Goal: Find specific page/section: Find specific page/section

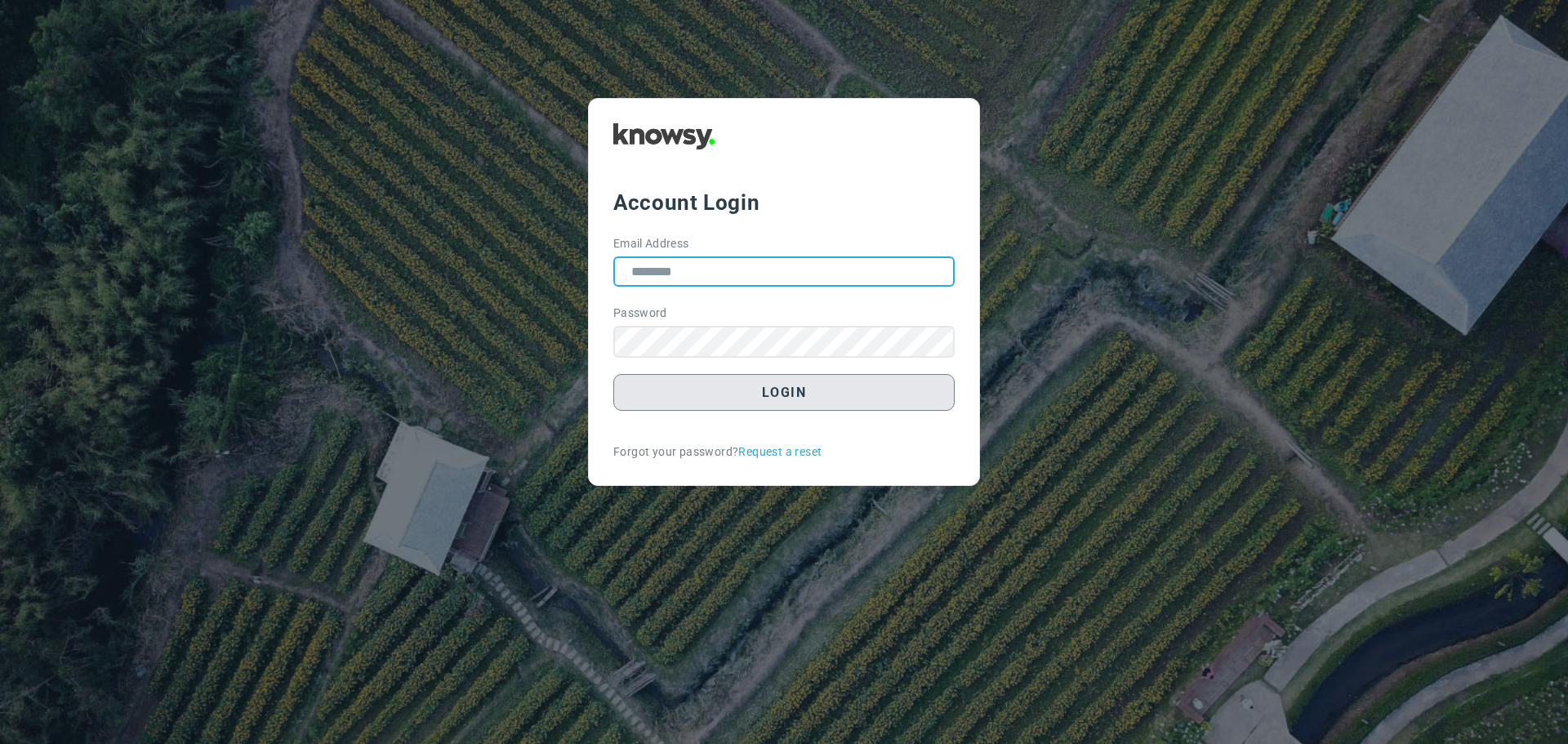
type input "**********"
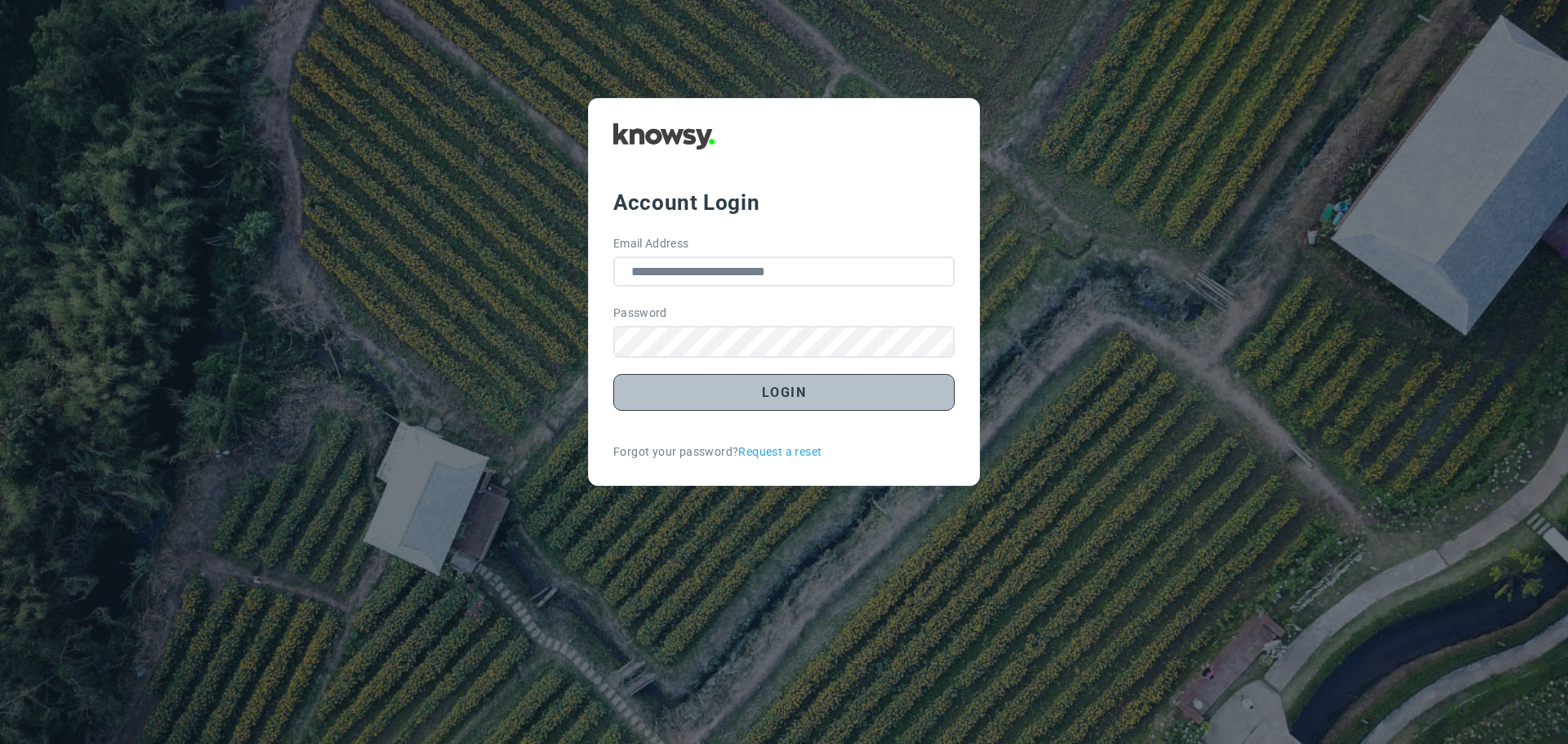
click at [790, 393] on button "Login" at bounding box center [784, 392] width 341 height 36
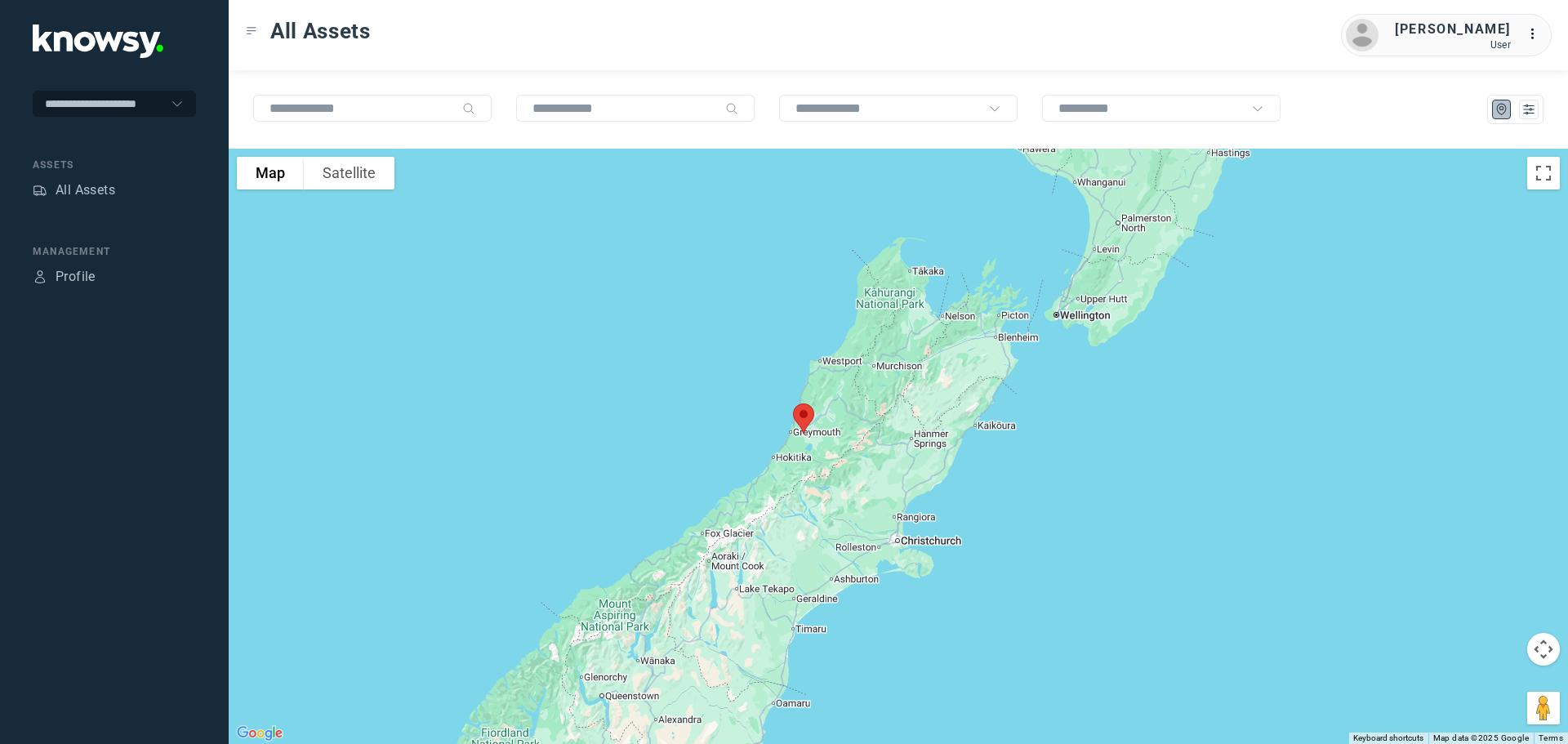
drag, startPoint x: 824, startPoint y: 515, endPoint x: 839, endPoint y: 352, distance: 163.7
click at [839, 352] on div at bounding box center [898, 446] width 1340 height 596
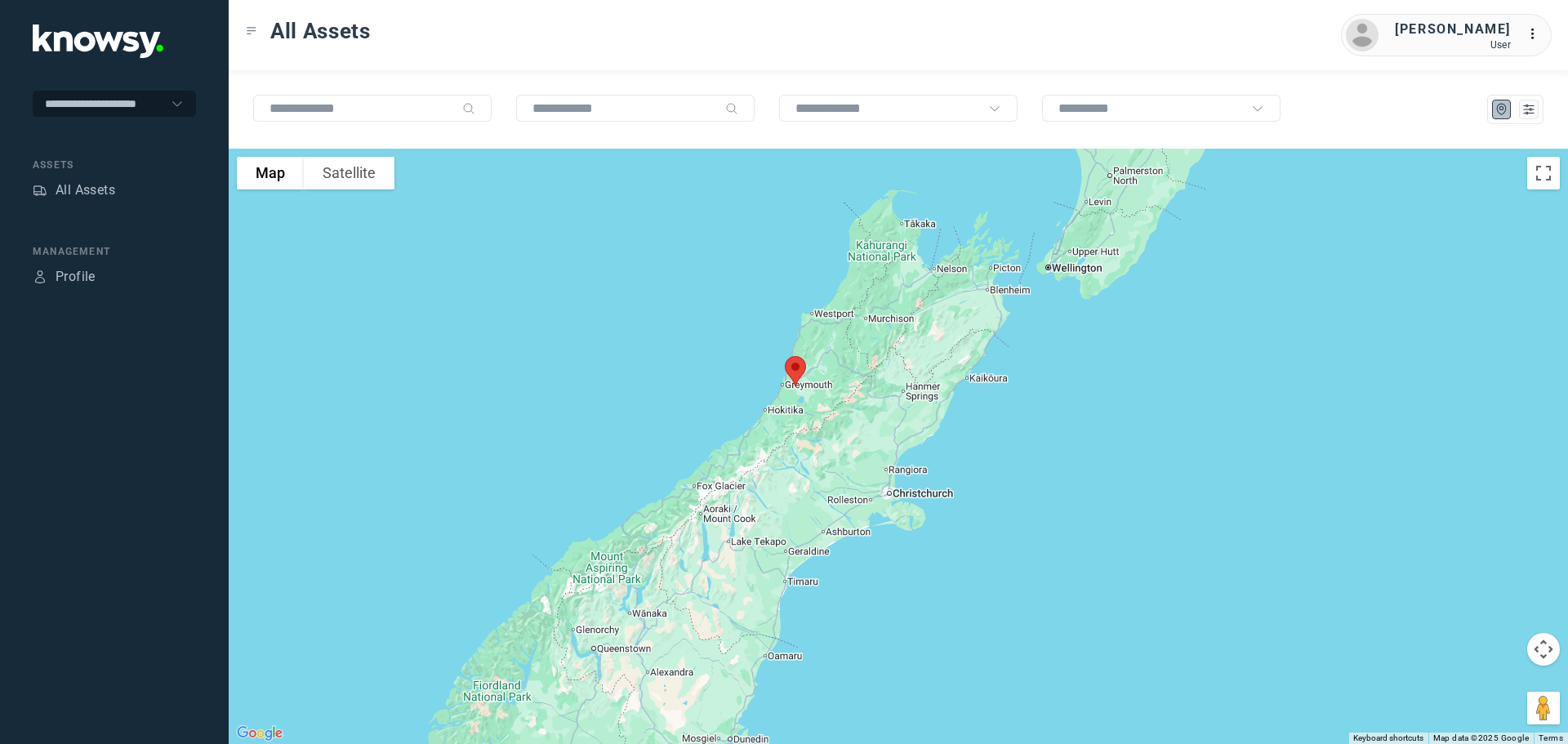
drag, startPoint x: 863, startPoint y: 424, endPoint x: 854, endPoint y: 370, distance: 54.7
click at [854, 370] on div at bounding box center [898, 446] width 1340 height 596
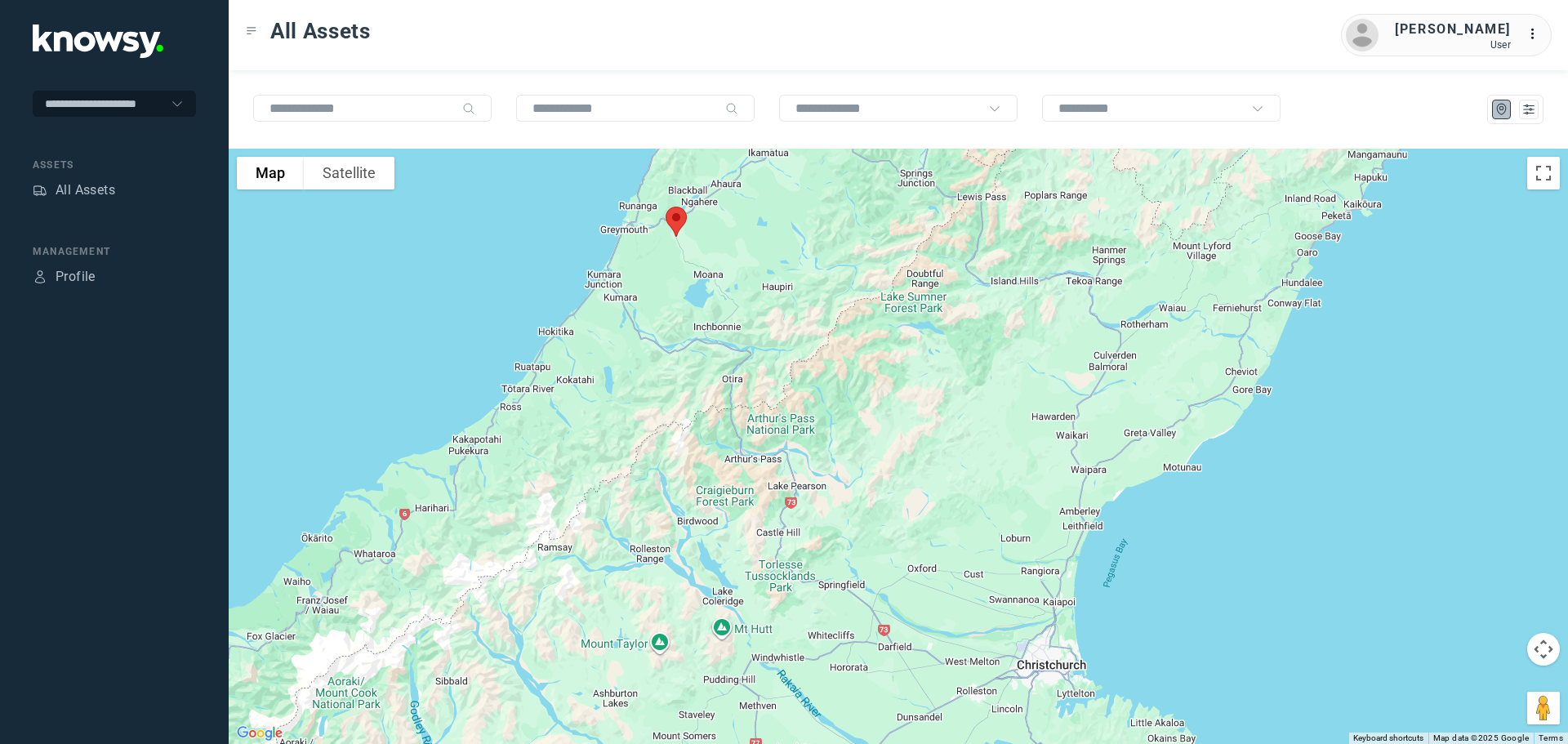
drag, startPoint x: 695, startPoint y: 294, endPoint x: 750, endPoint y: 352, distance: 79.9
click at [750, 352] on div at bounding box center [898, 446] width 1340 height 596
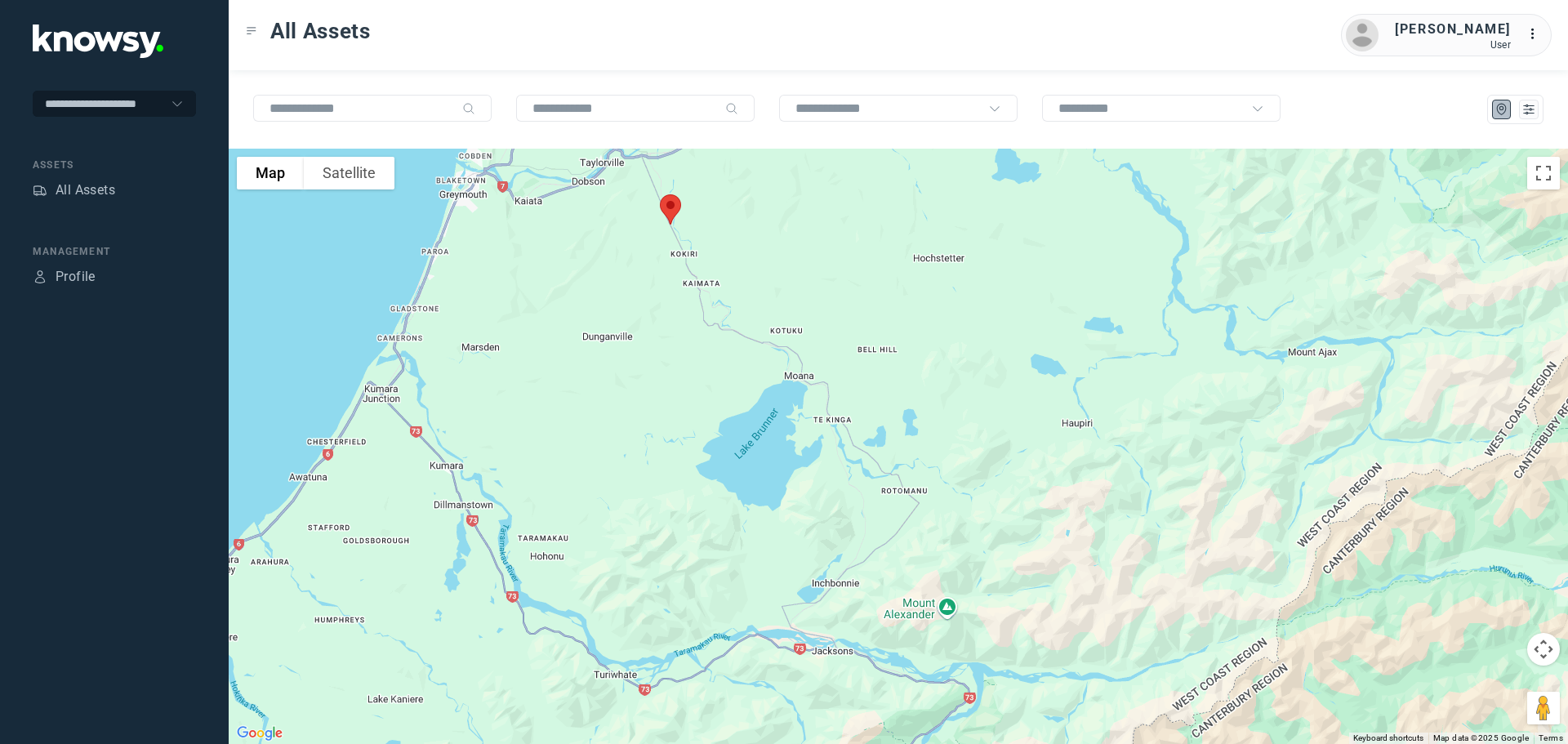
drag, startPoint x: 689, startPoint y: 265, endPoint x: 727, endPoint y: 373, distance: 114.5
click at [727, 373] on div at bounding box center [898, 446] width 1340 height 596
click at [90, 188] on div "All Assets" at bounding box center [86, 190] width 60 height 20
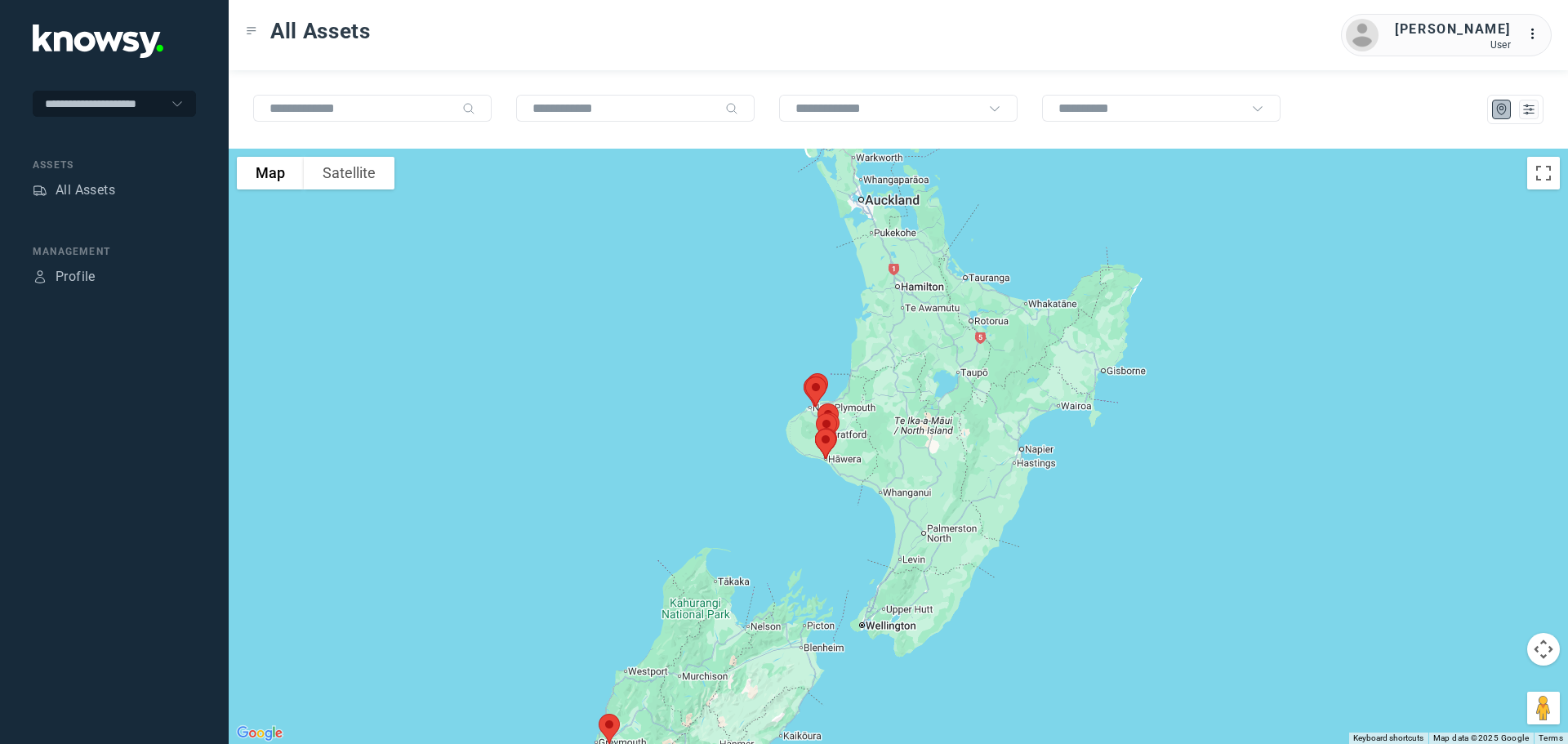
drag, startPoint x: 972, startPoint y: 303, endPoint x: 791, endPoint y: 432, distance: 222.3
click at [791, 432] on div at bounding box center [898, 446] width 1340 height 596
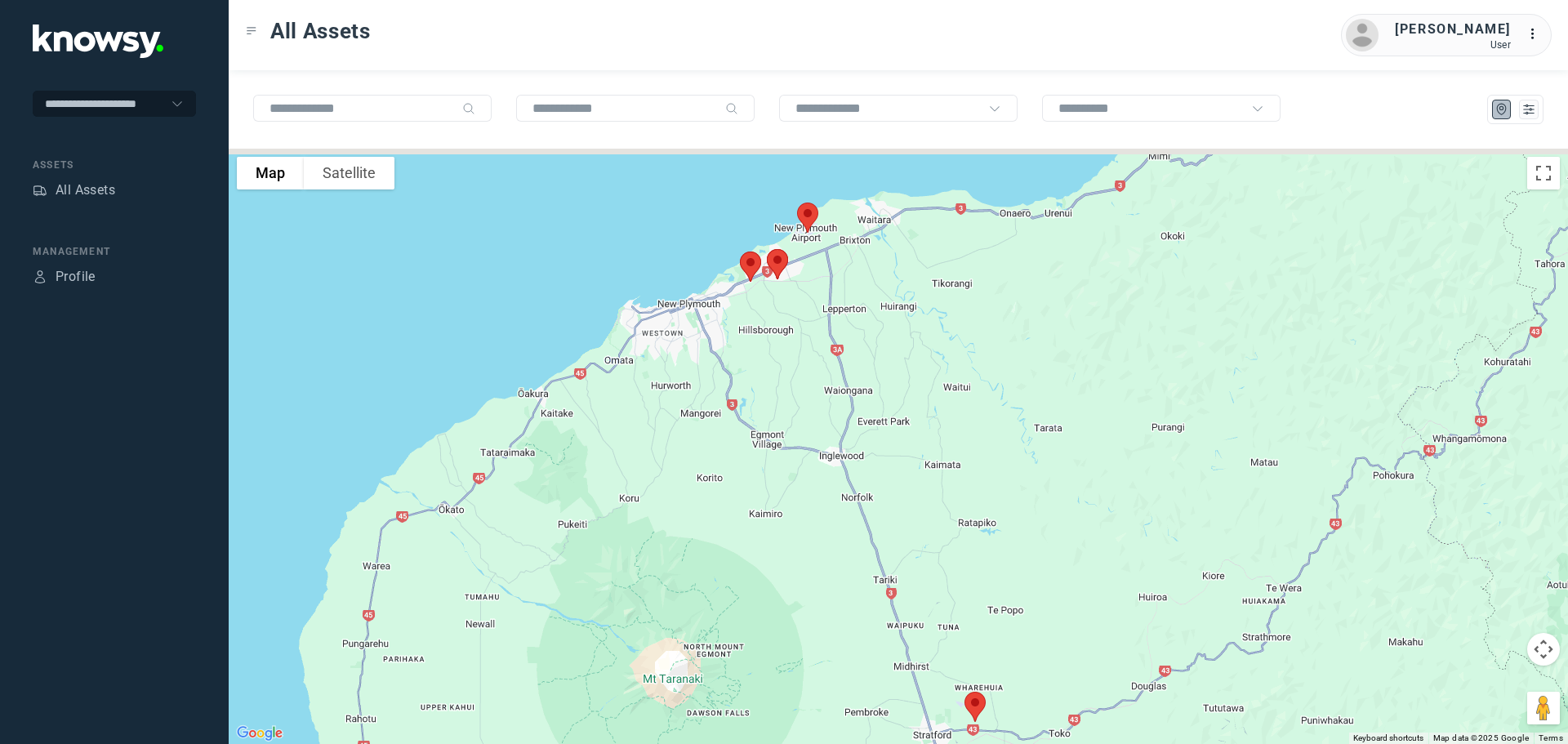
drag, startPoint x: 814, startPoint y: 321, endPoint x: 753, endPoint y: 404, distance: 103.0
click at [755, 404] on div at bounding box center [898, 446] width 1340 height 596
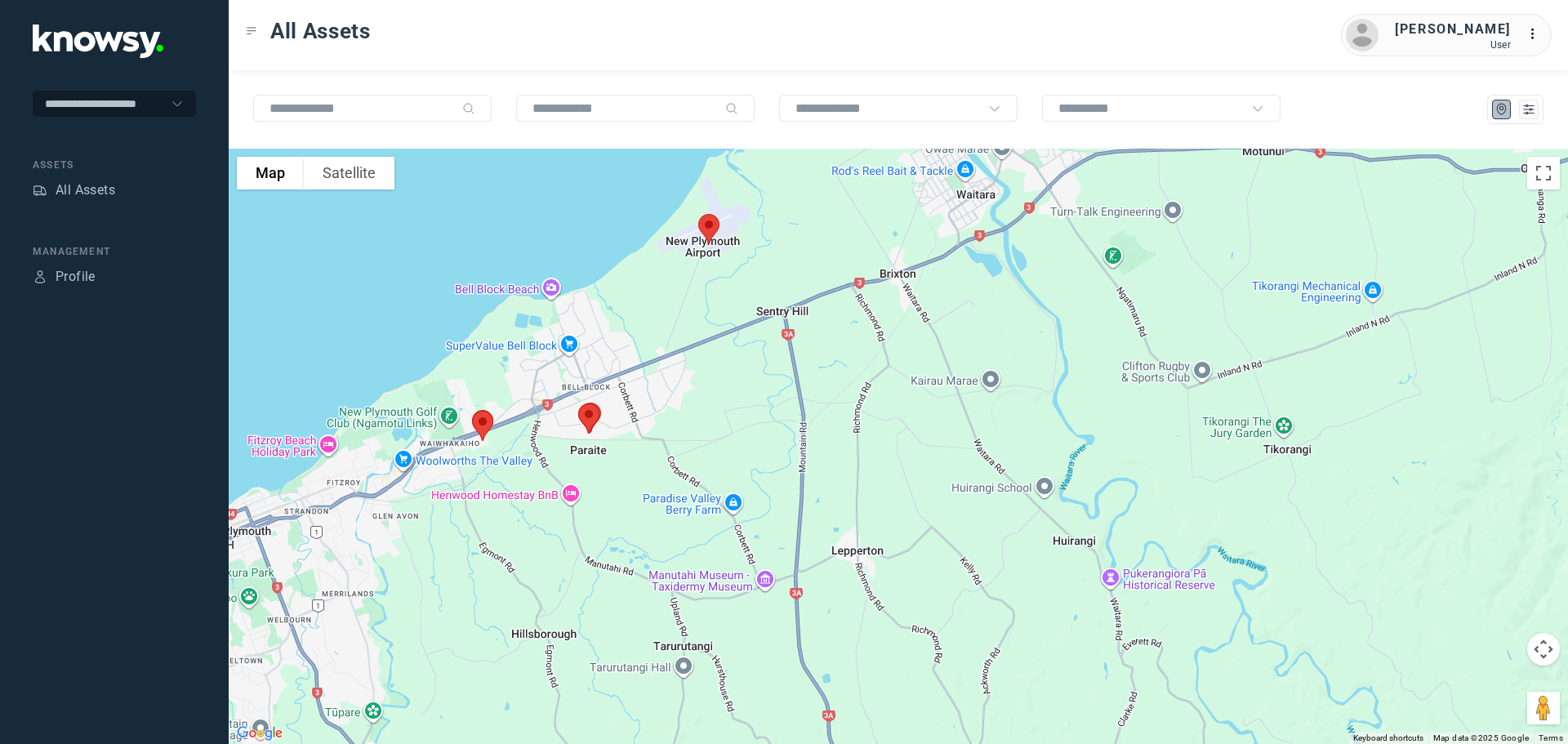
drag, startPoint x: 763, startPoint y: 351, endPoint x: 768, endPoint y: 366, distance: 15.8
click at [768, 366] on div at bounding box center [898, 446] width 1340 height 596
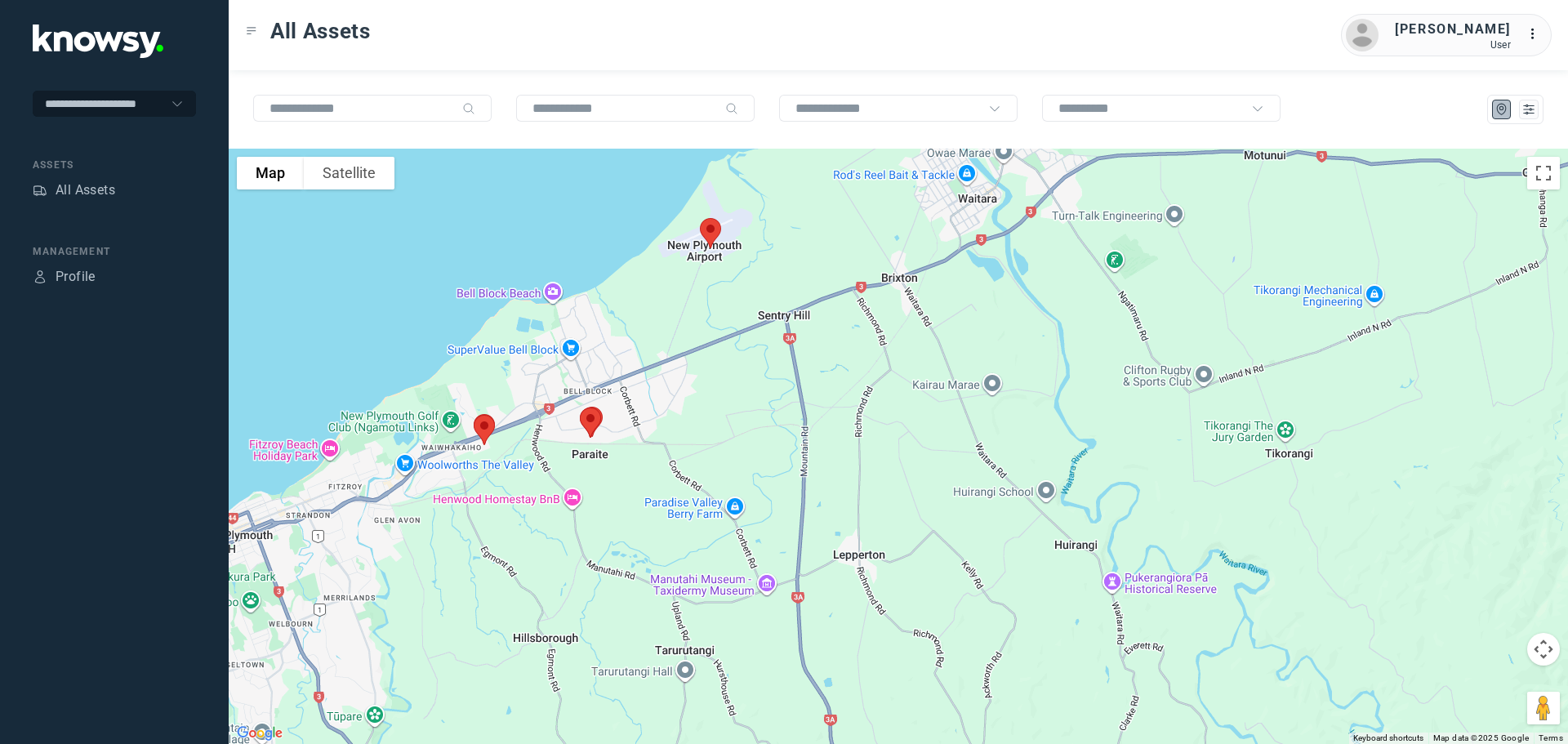
click at [712, 229] on img at bounding box center [710, 233] width 34 height 43
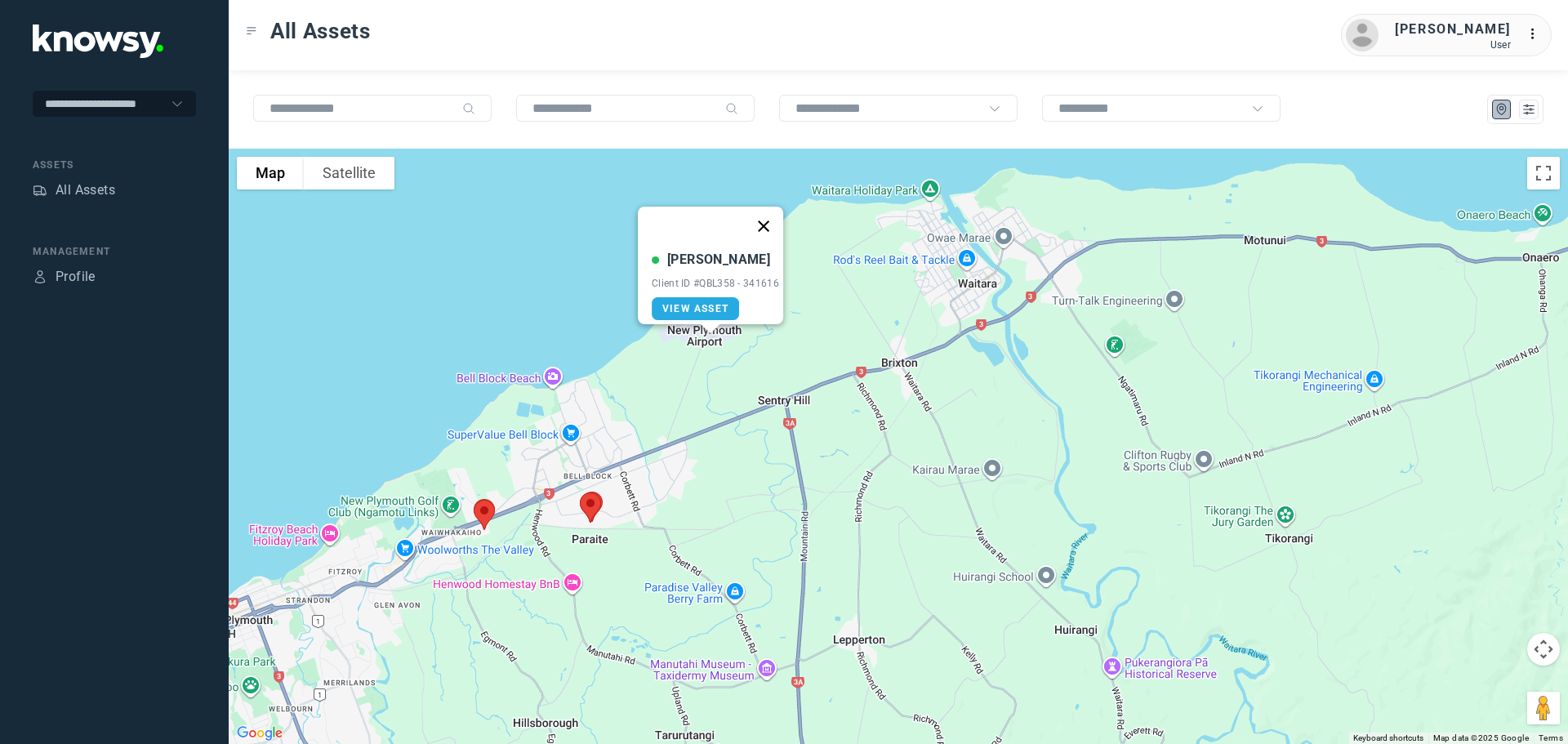
click at [773, 213] on button "Close" at bounding box center [763, 227] width 39 height 39
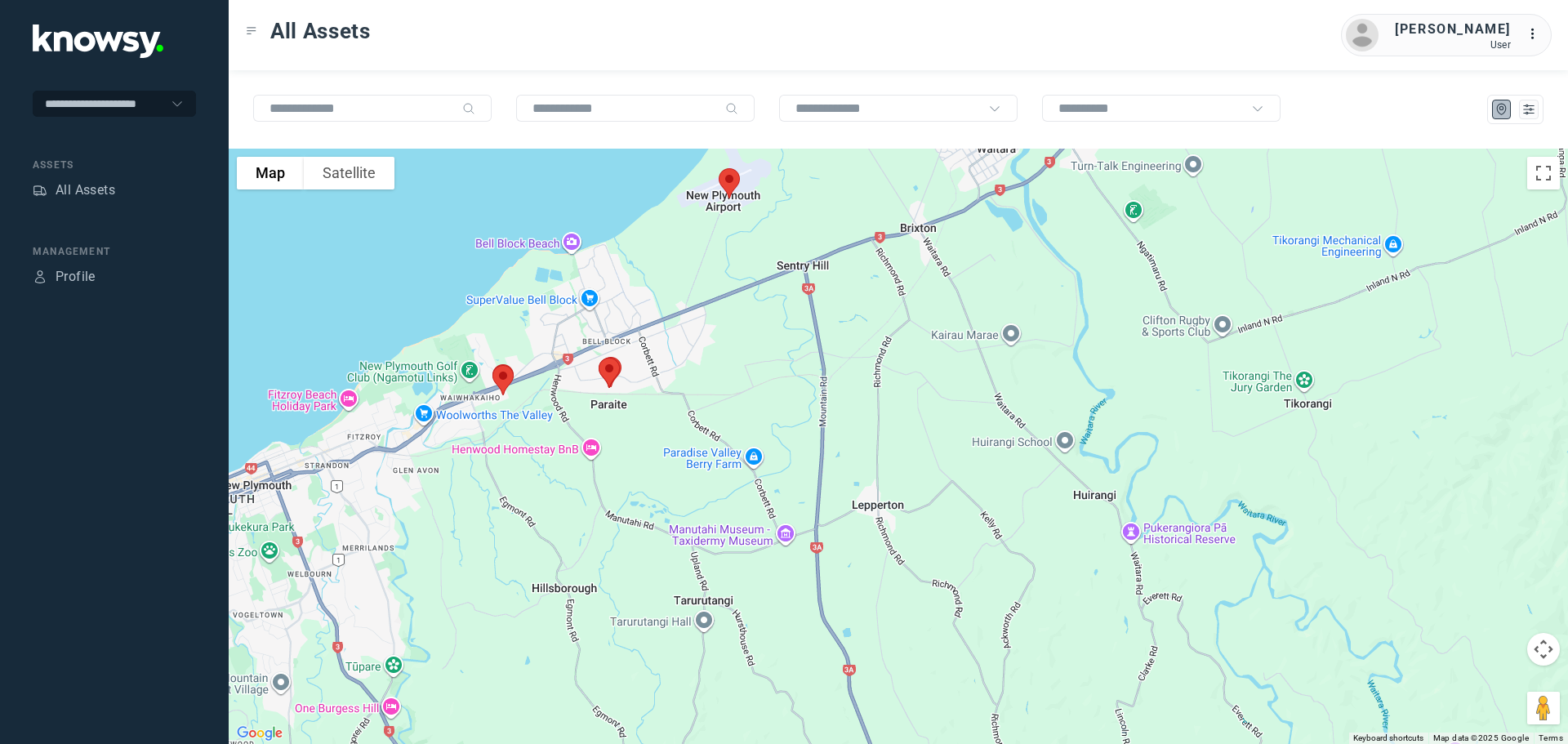
drag, startPoint x: 702, startPoint y: 386, endPoint x: 671, endPoint y: 339, distance: 56.3
click at [722, 239] on div at bounding box center [898, 446] width 1340 height 596
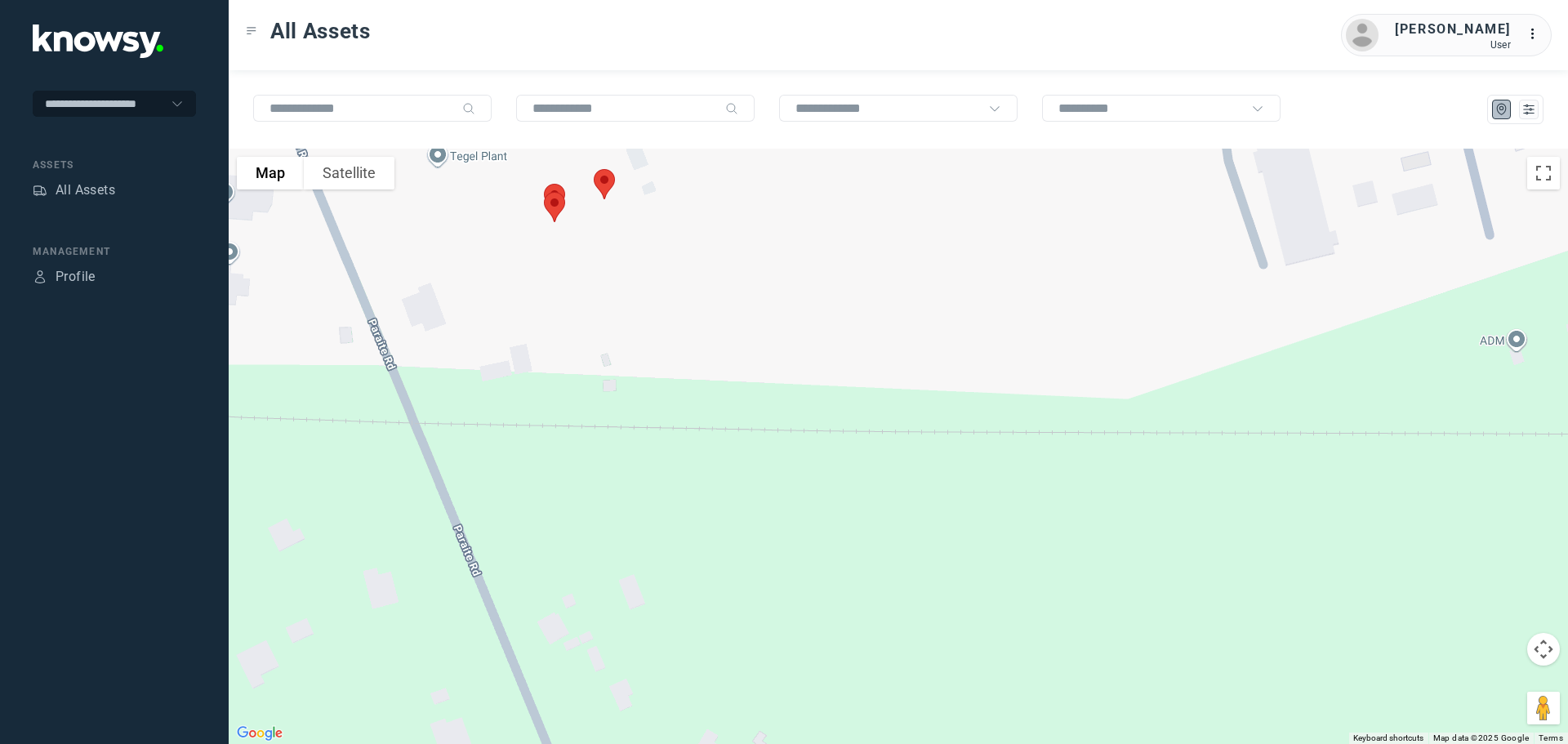
drag, startPoint x: 558, startPoint y: 242, endPoint x: 686, endPoint y: 284, distance: 134.7
click at [686, 282] on div at bounding box center [898, 446] width 1340 height 596
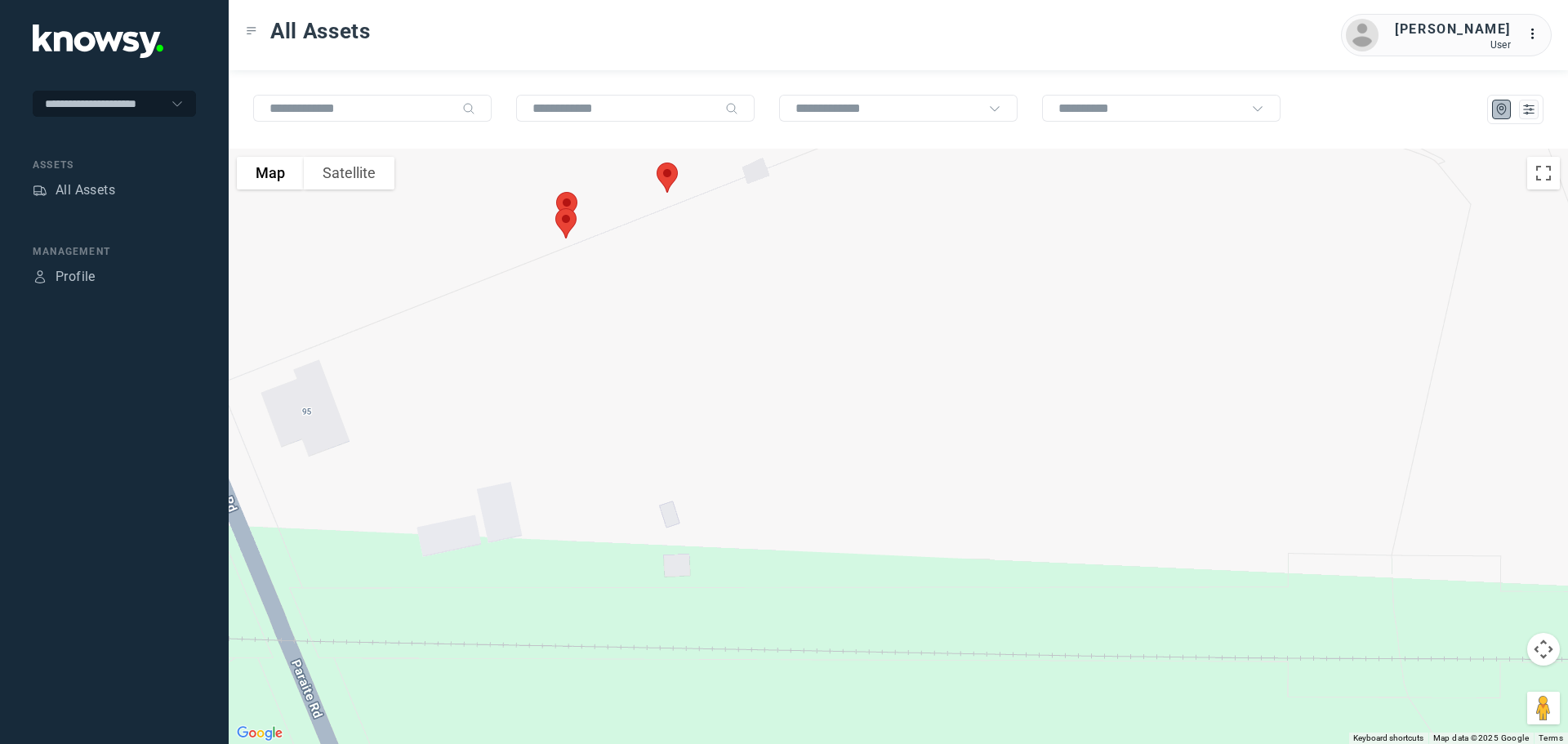
drag, startPoint x: 597, startPoint y: 293, endPoint x: 625, endPoint y: 404, distance: 114.5
click at [625, 404] on div at bounding box center [898, 446] width 1340 height 596
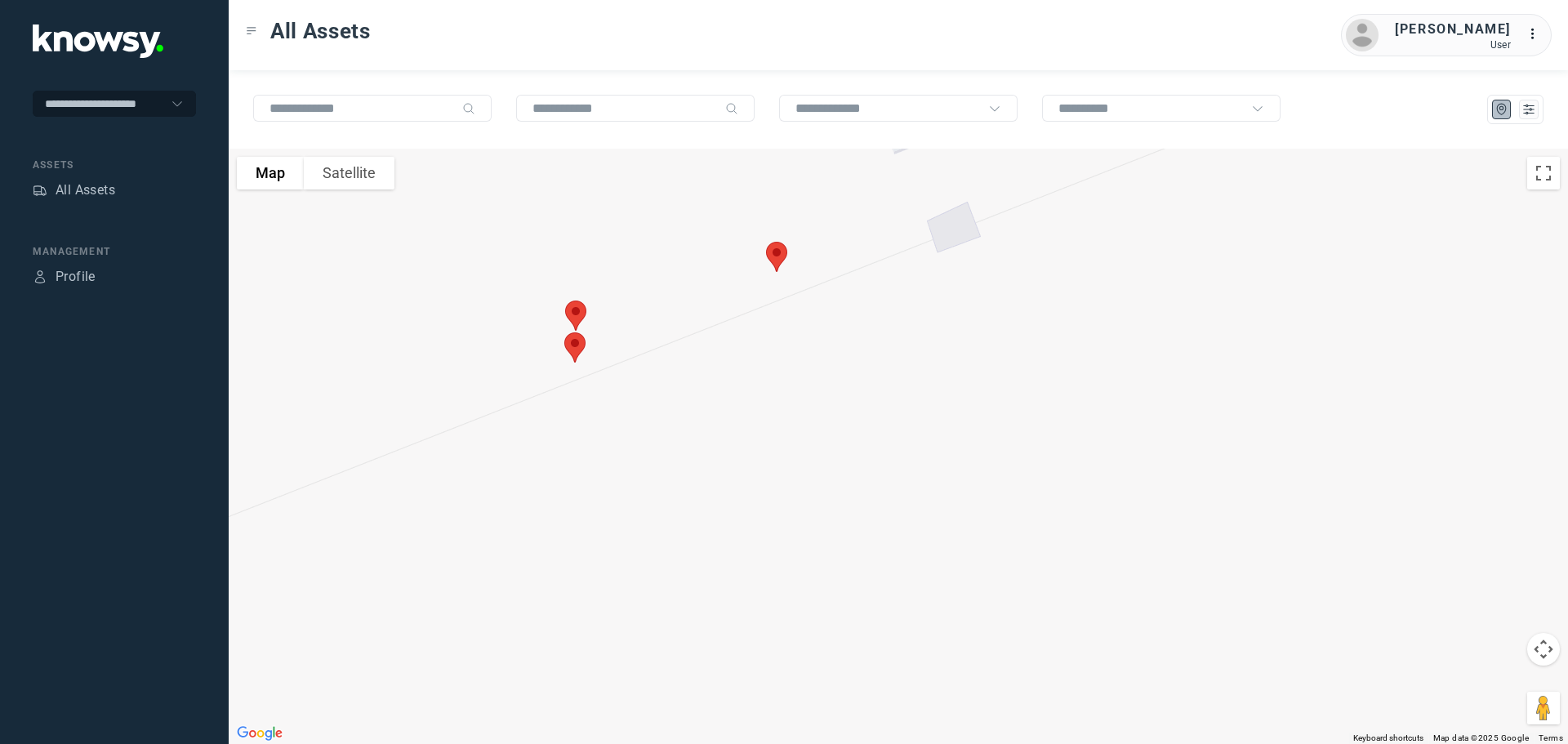
click at [770, 254] on img at bounding box center [777, 256] width 34 height 43
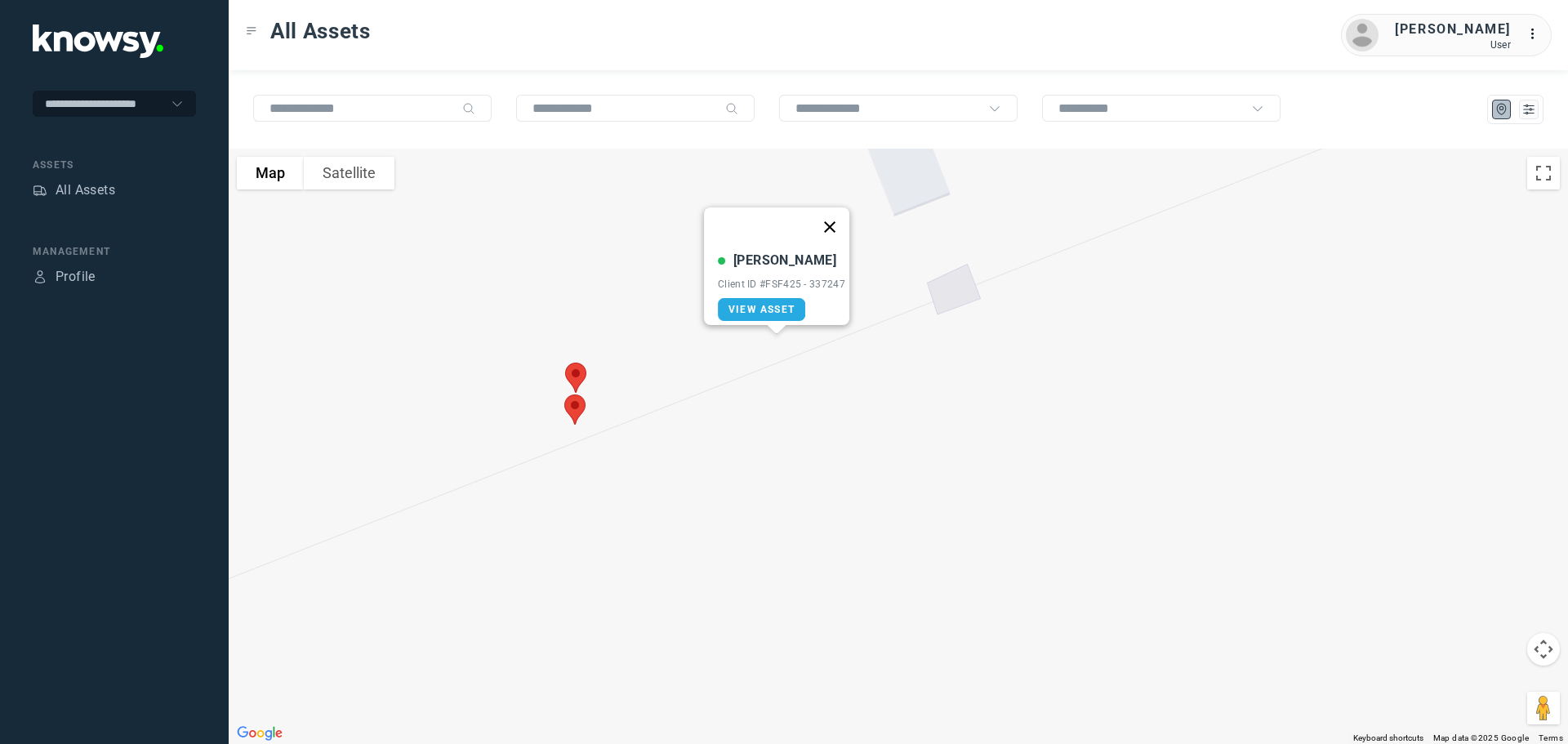
click at [836, 213] on button "Close" at bounding box center [830, 227] width 39 height 39
click at [575, 372] on img at bounding box center [575, 378] width 34 height 43
click at [633, 269] on button "Close" at bounding box center [629, 286] width 39 height 39
click at [575, 406] on img at bounding box center [574, 409] width 34 height 43
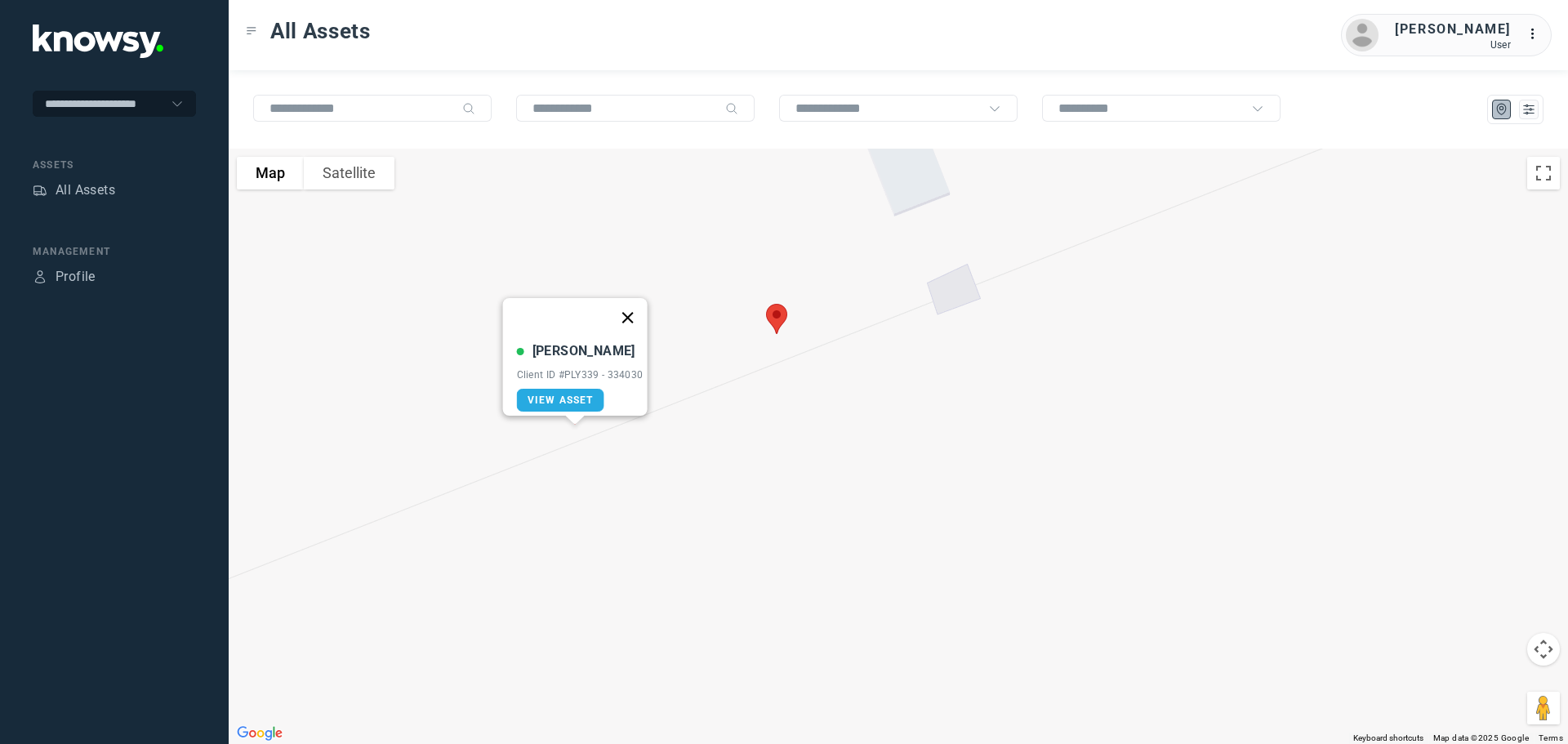
click at [637, 305] on button "Close" at bounding box center [627, 318] width 39 height 39
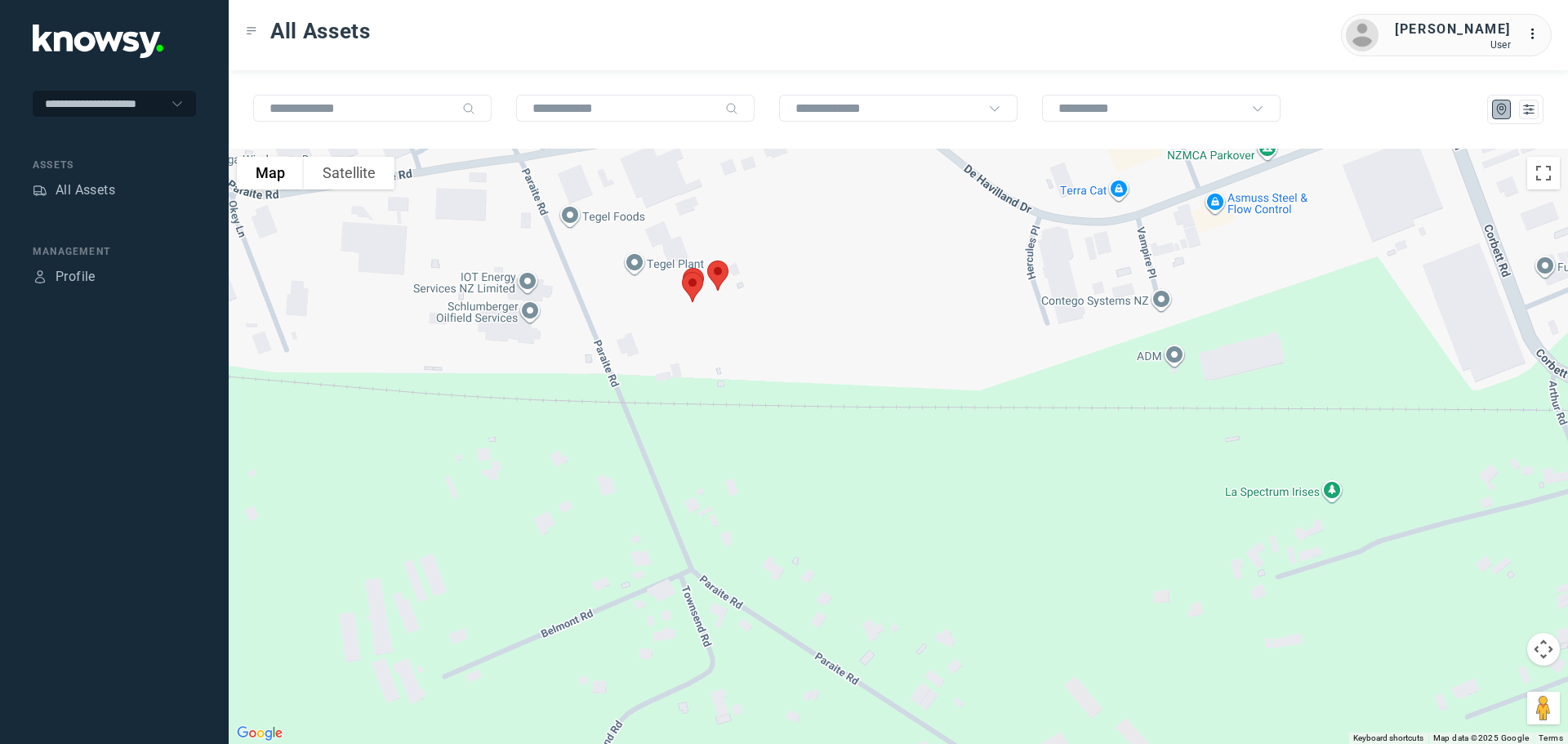
drag, startPoint x: 504, startPoint y: 281, endPoint x: 811, endPoint y: 355, distance: 315.8
click at [811, 355] on div at bounding box center [898, 446] width 1340 height 596
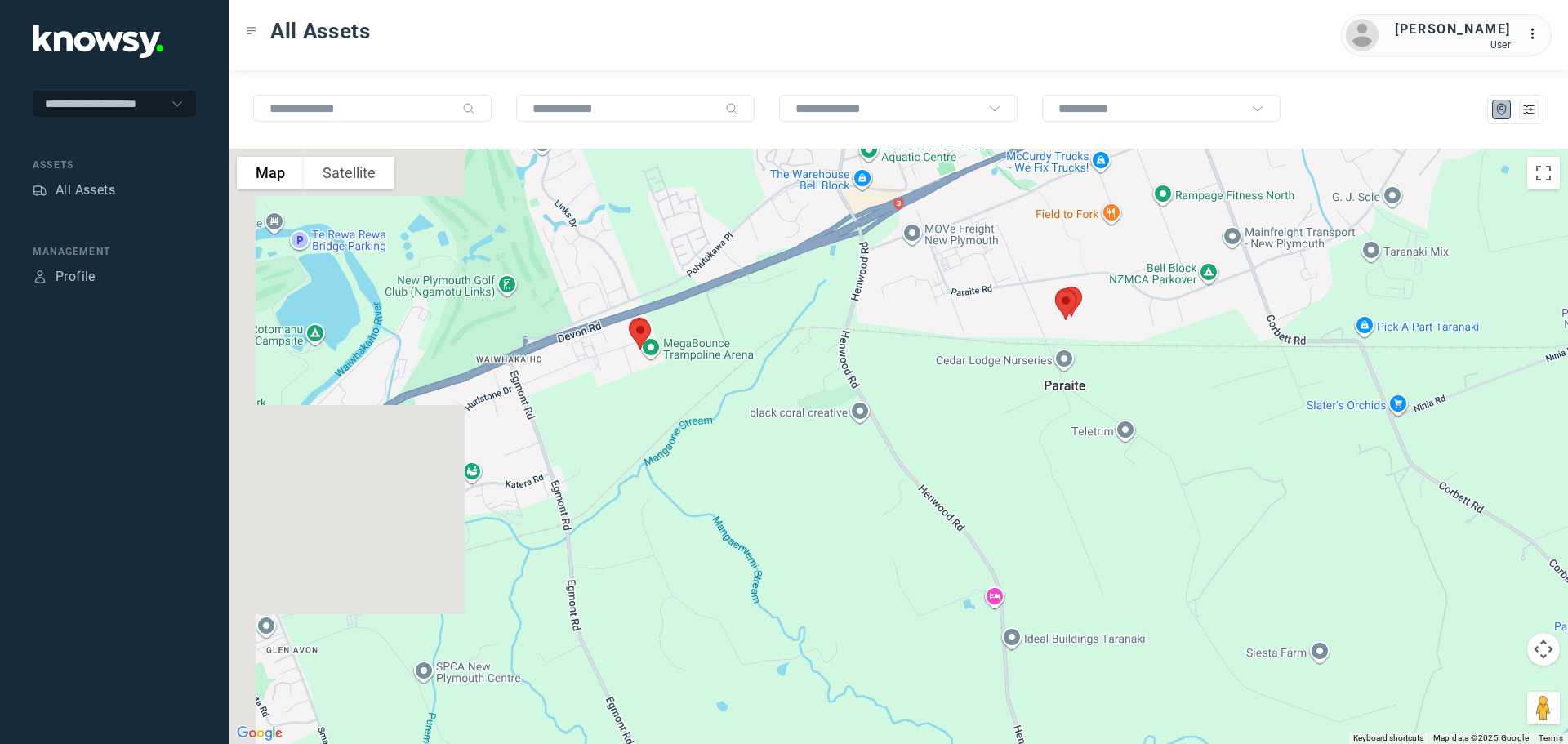
drag, startPoint x: 545, startPoint y: 313, endPoint x: 847, endPoint y: 297, distance: 302.4
click at [847, 297] on div at bounding box center [898, 446] width 1340 height 596
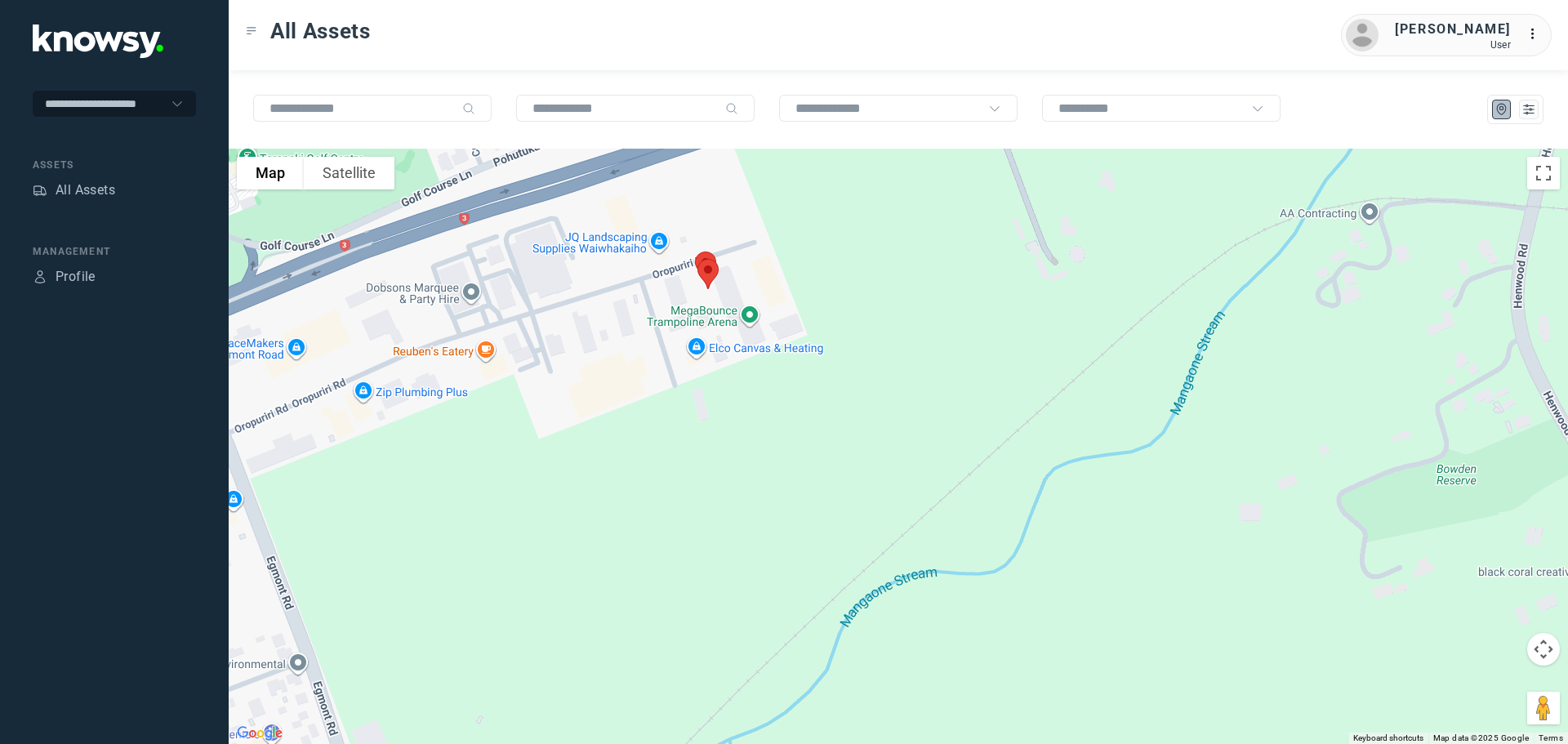
drag, startPoint x: 633, startPoint y: 326, endPoint x: 728, endPoint y: 366, distance: 103.1
click at [728, 366] on div at bounding box center [898, 446] width 1340 height 596
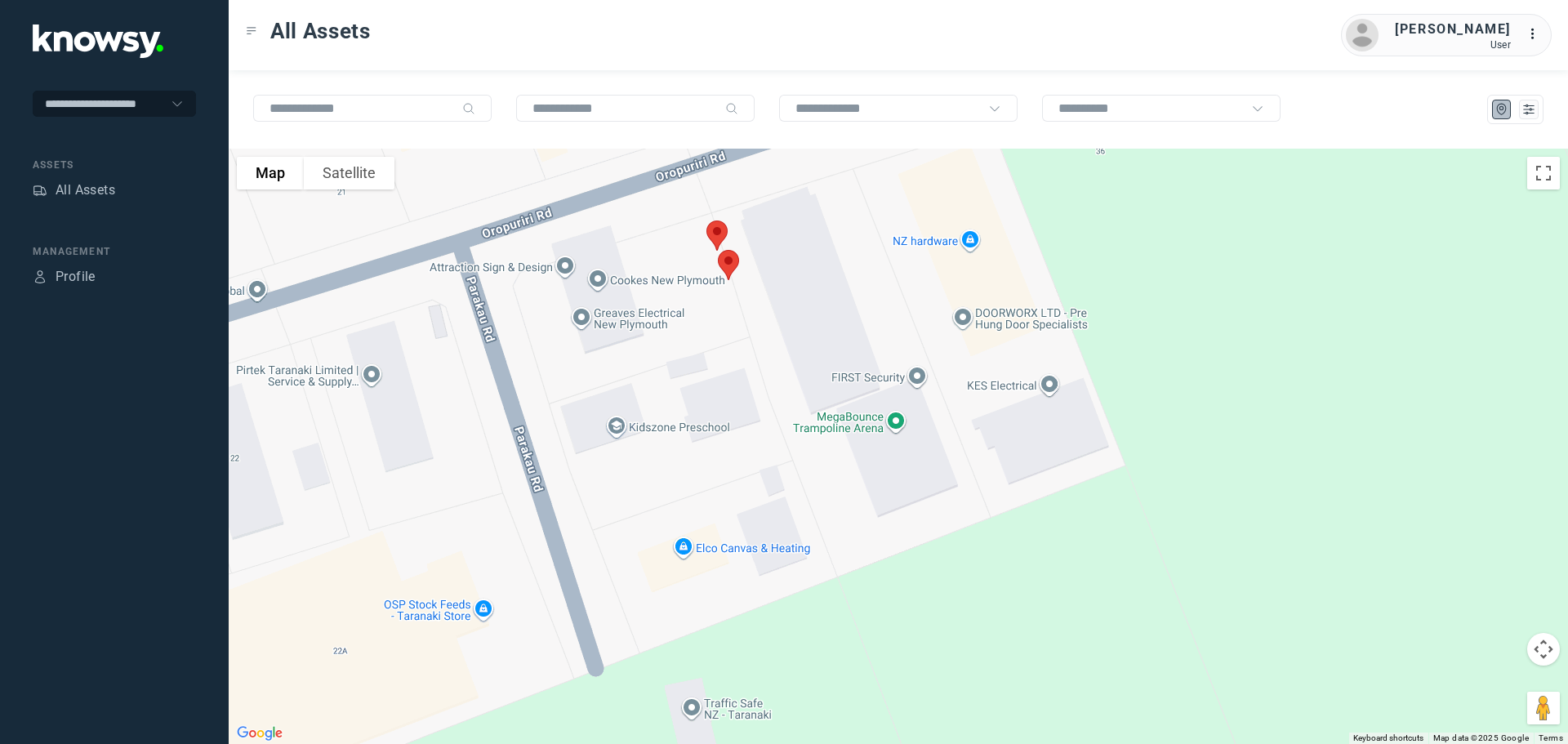
drag, startPoint x: 691, startPoint y: 257, endPoint x: 689, endPoint y: 316, distance: 59.0
click at [691, 313] on div at bounding box center [898, 446] width 1340 height 596
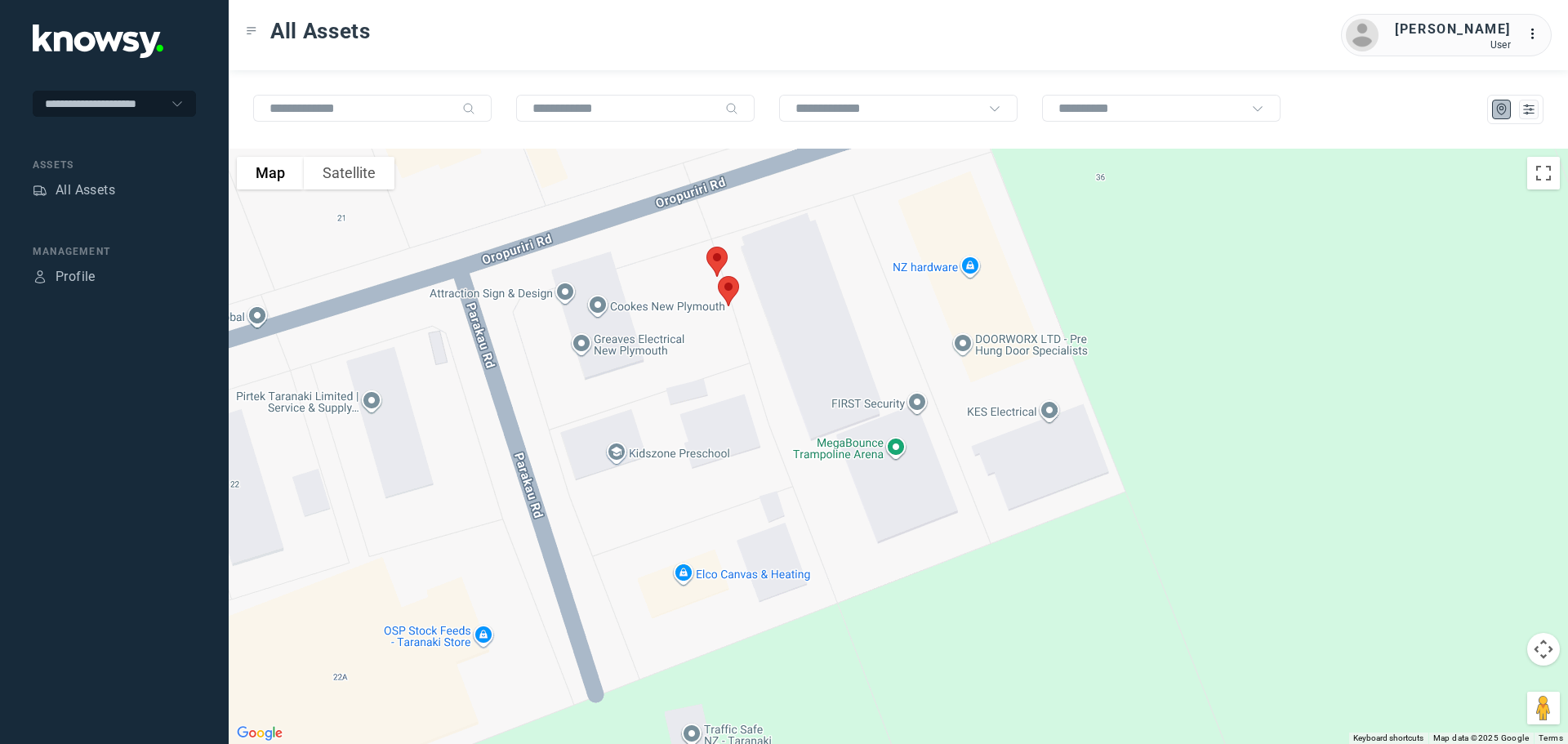
click at [720, 255] on img at bounding box center [717, 262] width 34 height 43
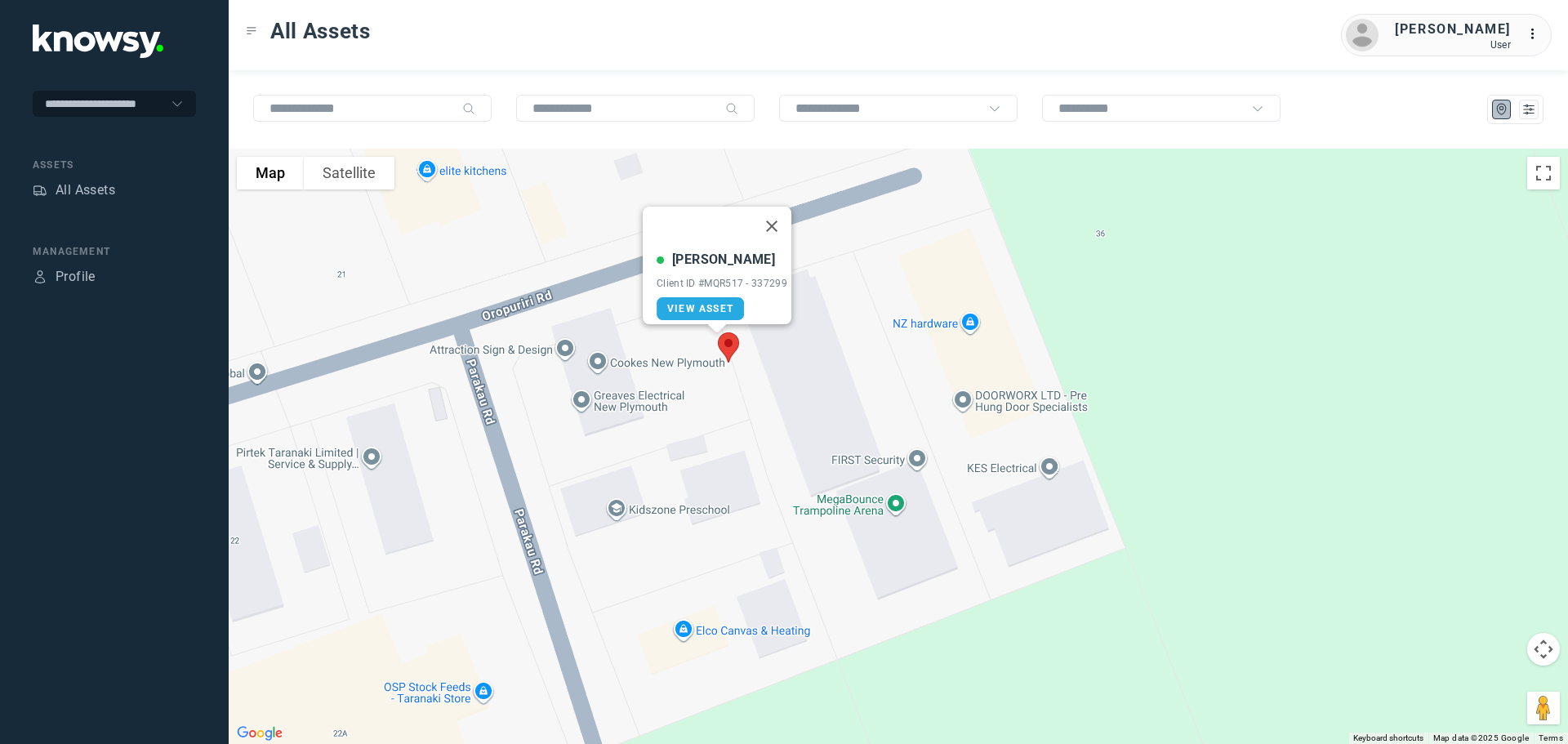
click at [777, 215] on button "Close" at bounding box center [772, 227] width 39 height 39
click at [731, 346] on img at bounding box center [728, 348] width 34 height 43
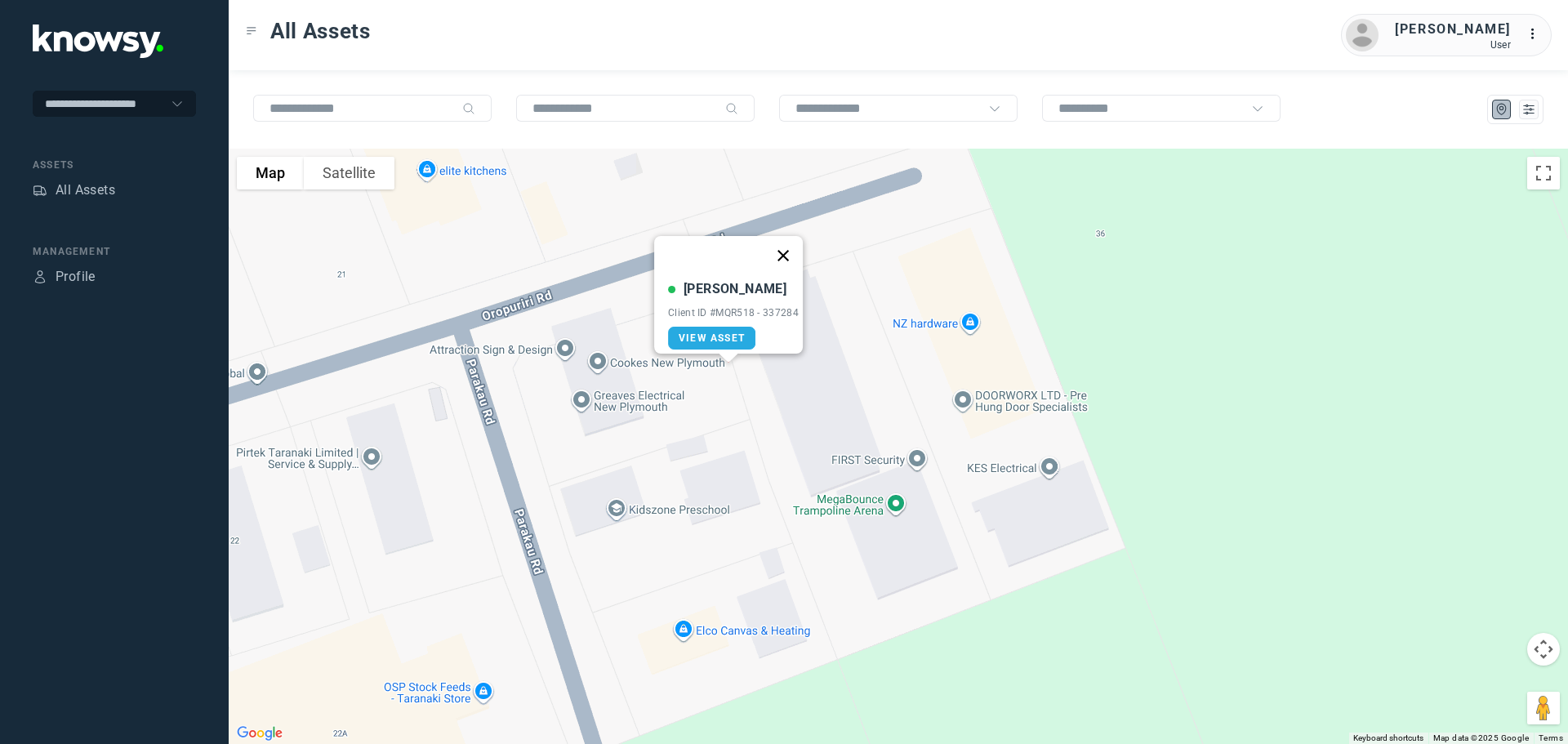
click at [797, 241] on button "Close" at bounding box center [783, 255] width 39 height 39
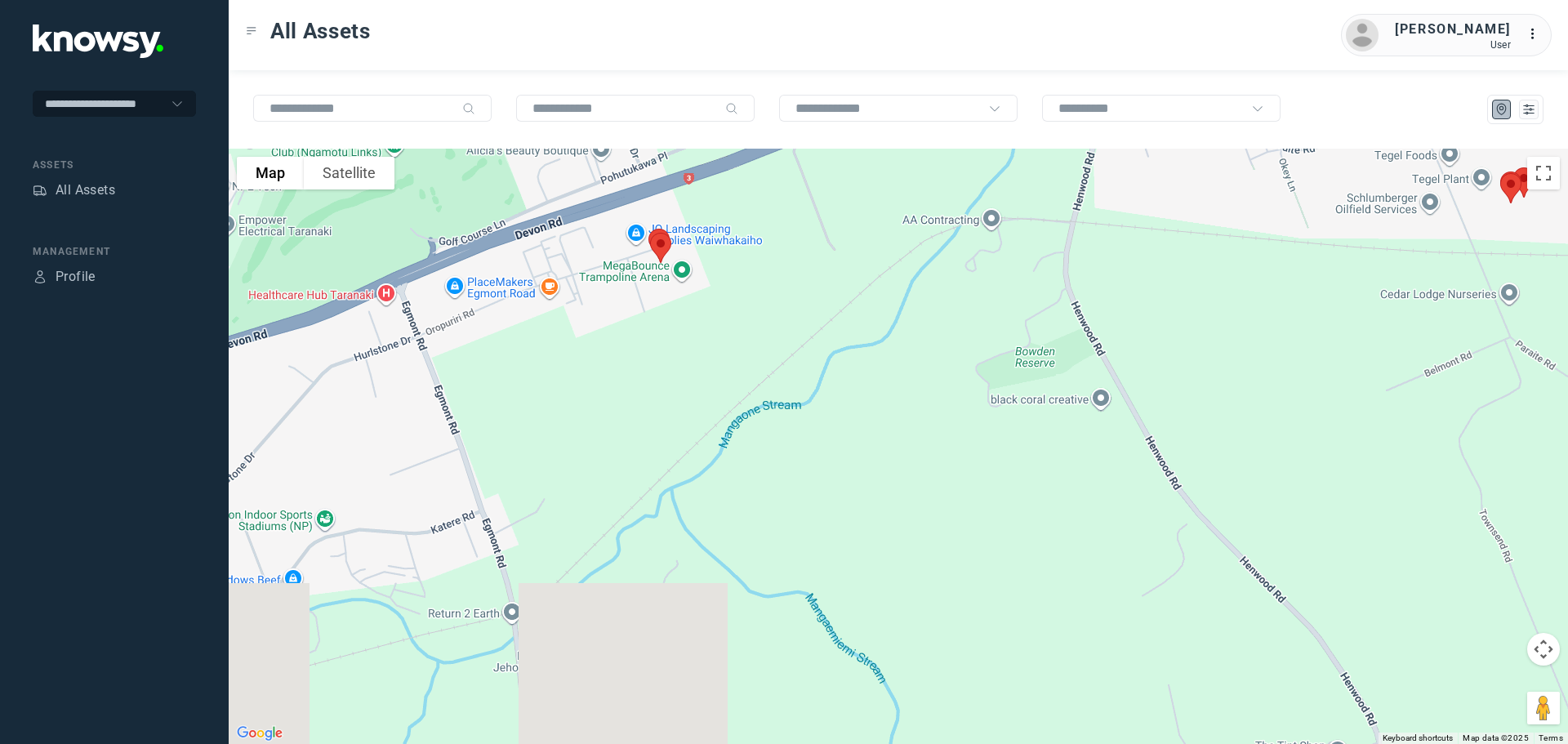
drag, startPoint x: 580, startPoint y: 668, endPoint x: 652, endPoint y: 281, distance: 393.6
click at [652, 281] on div at bounding box center [898, 446] width 1340 height 596
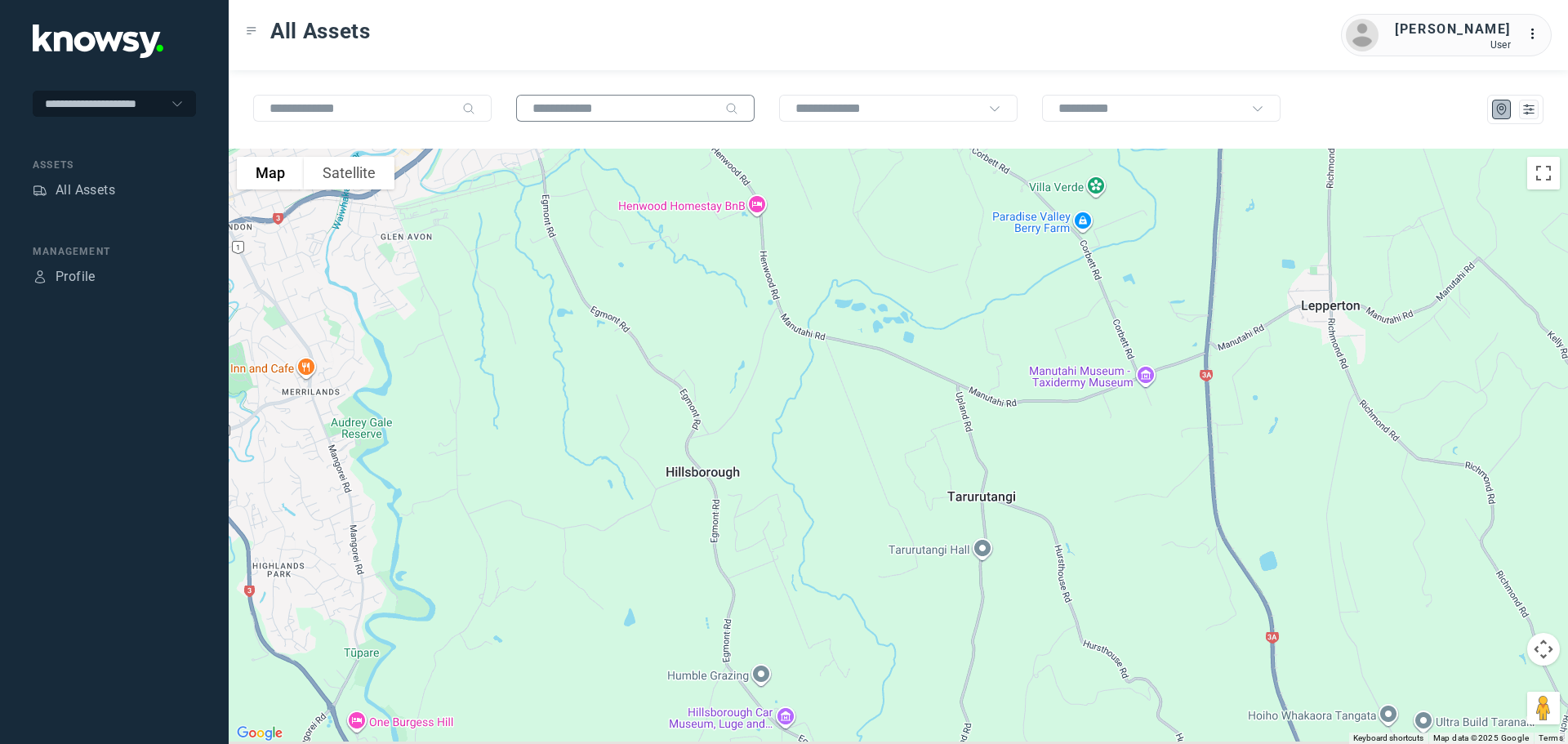
drag, startPoint x: 683, startPoint y: 339, endPoint x: 616, endPoint y: 99, distance: 249.2
click at [616, 99] on div "To navigate the map with touch gestures double-tap and hold your finger on the …" at bounding box center [898, 406] width 1340 height 674
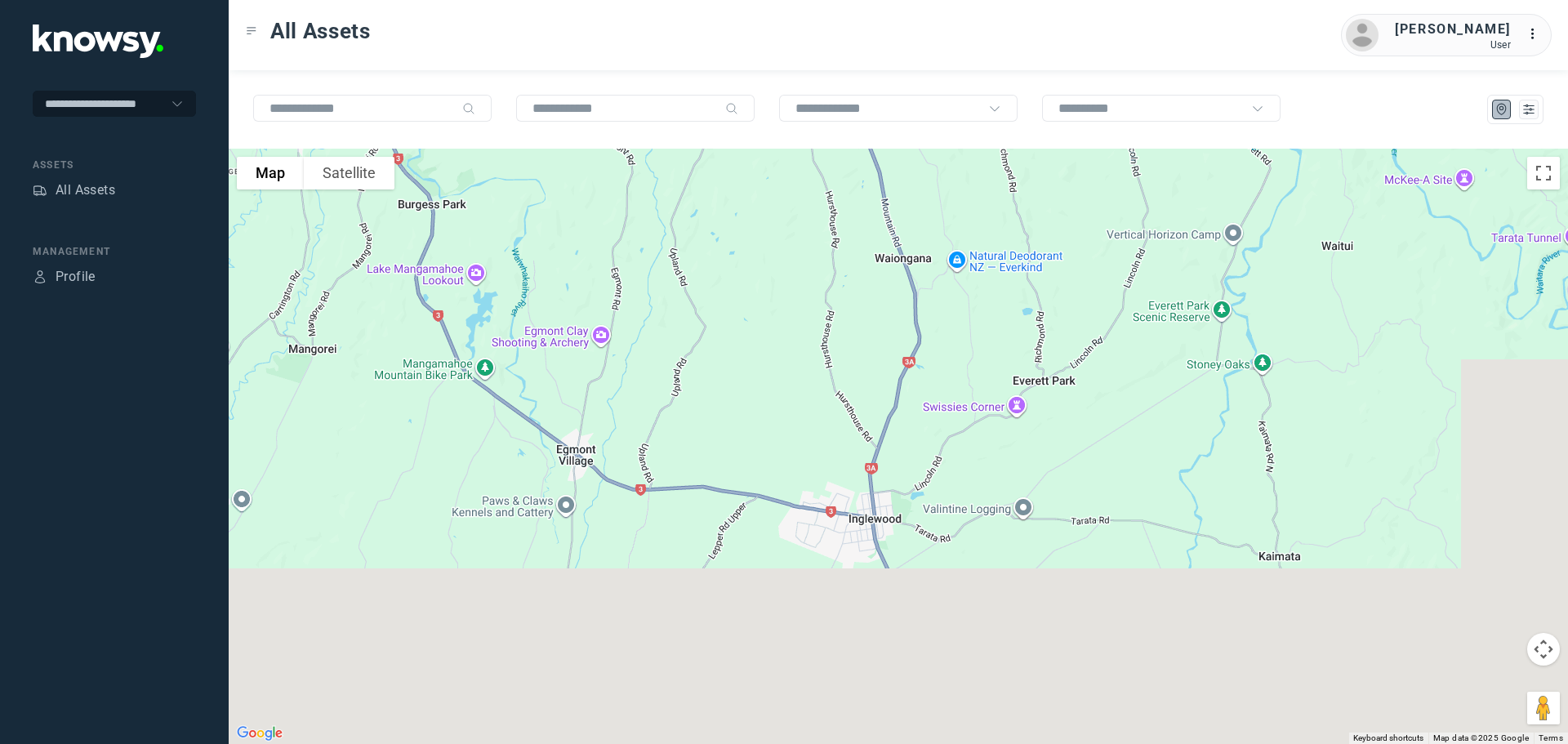
drag, startPoint x: 847, startPoint y: 519, endPoint x: 708, endPoint y: 148, distance: 396.2
click at [712, 127] on div "To navigate the map with touch gestures double-tap and hold your finger on the …" at bounding box center [898, 406] width 1340 height 674
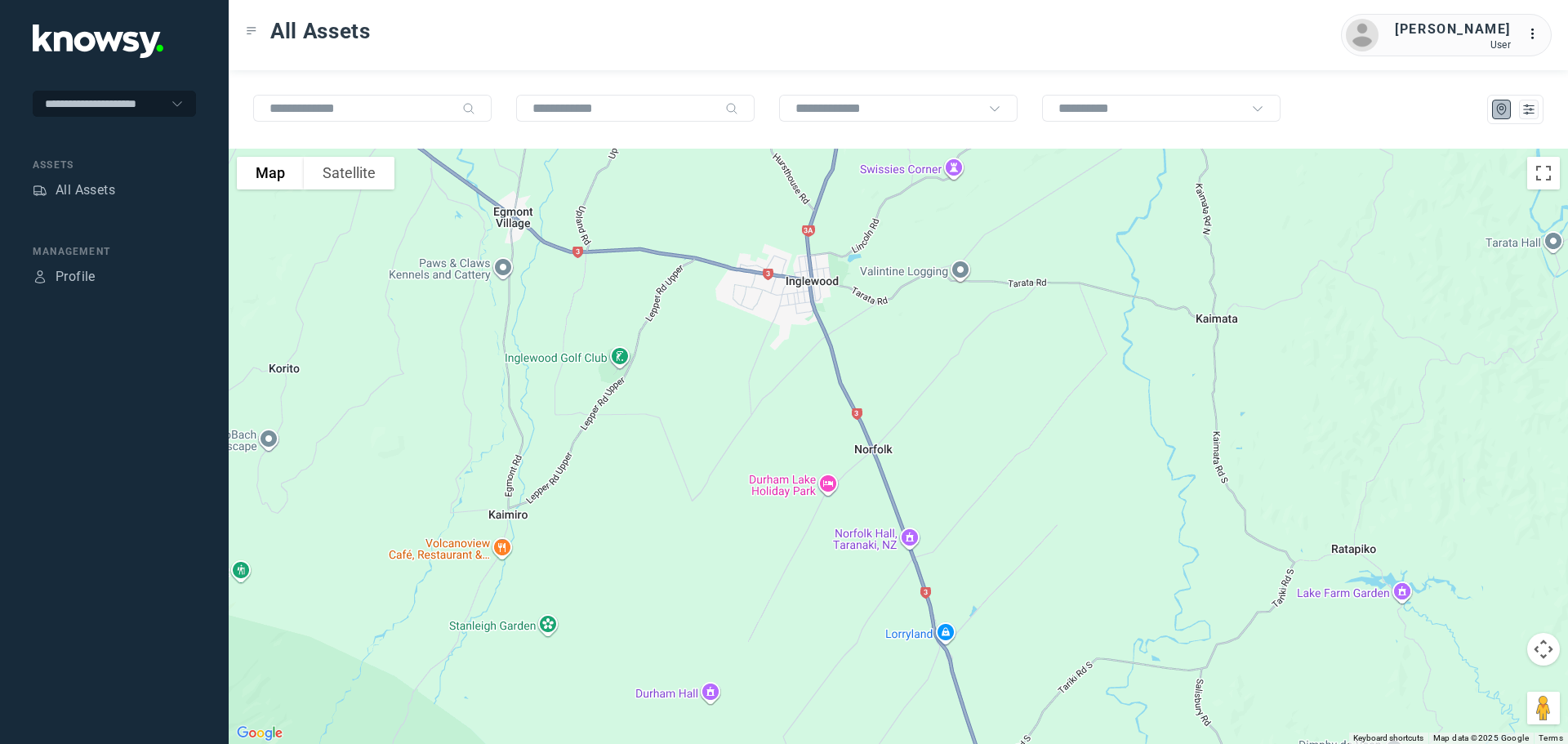
drag, startPoint x: 772, startPoint y: 385, endPoint x: 744, endPoint y: 254, distance: 134.0
click at [750, 246] on div at bounding box center [898, 446] width 1340 height 596
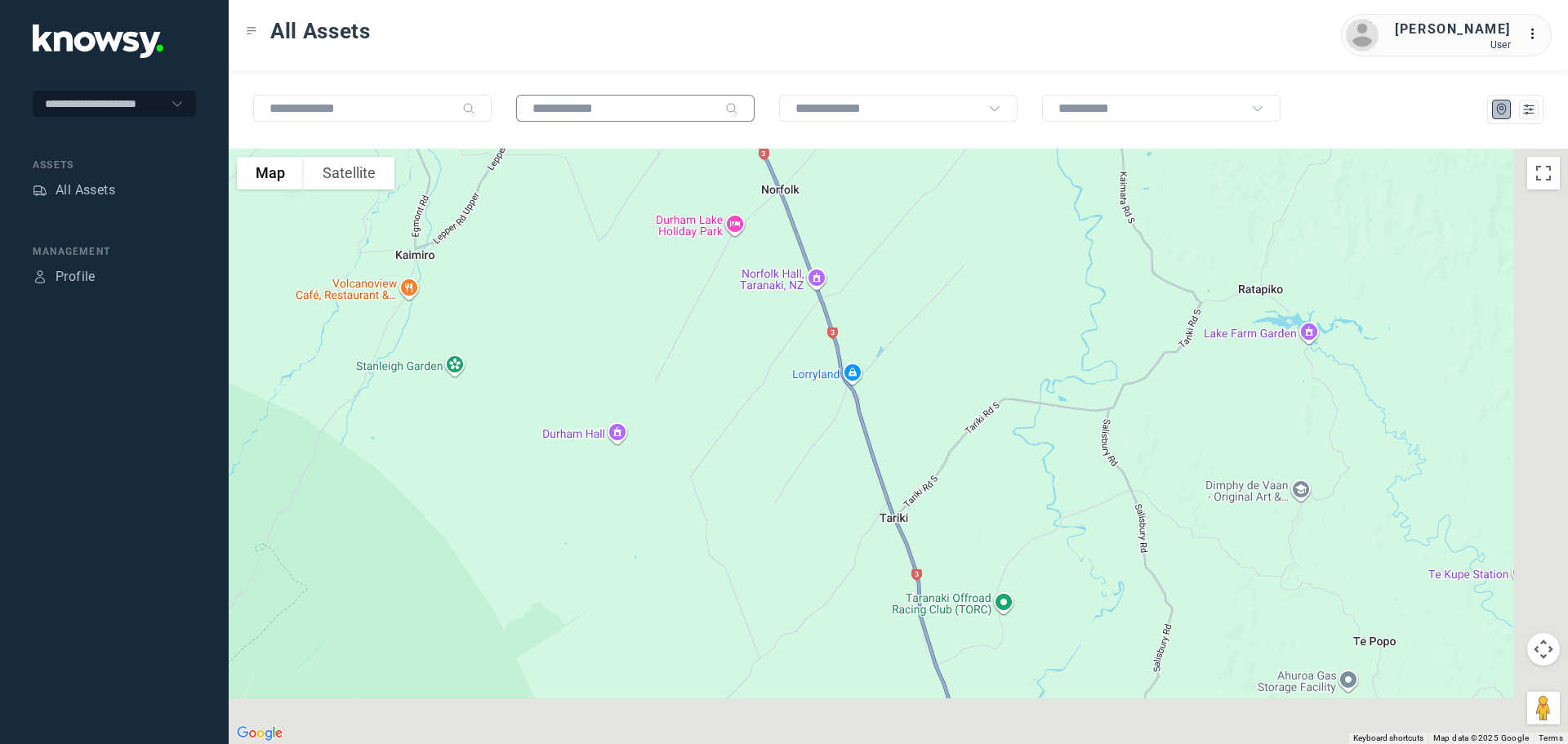
drag, startPoint x: 808, startPoint y: 453, endPoint x: 670, endPoint y: 95, distance: 383.7
click at [674, 103] on div "To navigate the map with touch gestures double-tap and hold your finger on the …" at bounding box center [898, 406] width 1340 height 674
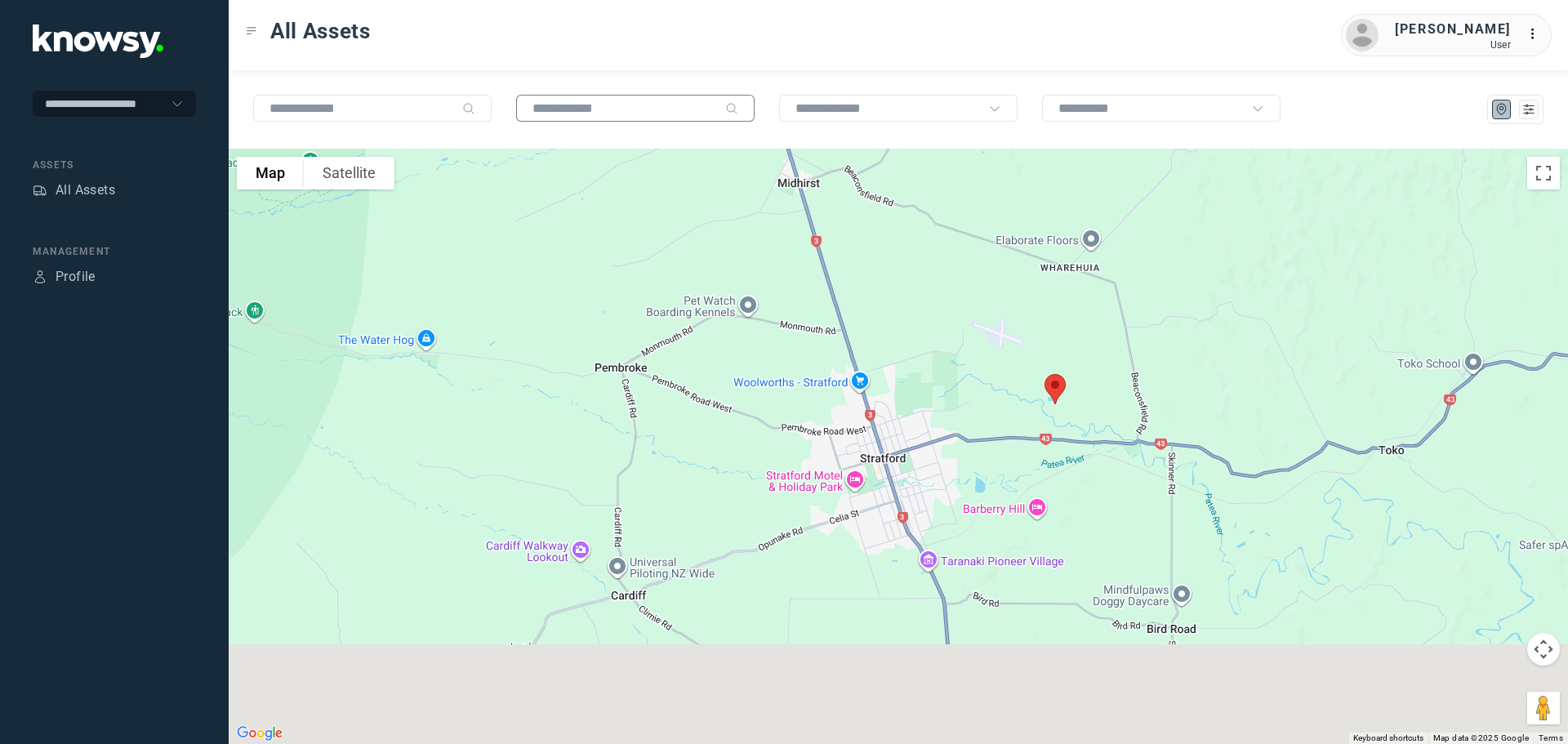
drag, startPoint x: 808, startPoint y: 436, endPoint x: 742, endPoint y: 100, distance: 342.4
click at [753, 90] on div "To navigate the map with touch gestures double-tap and hold your finger on the …" at bounding box center [898, 406] width 1340 height 674
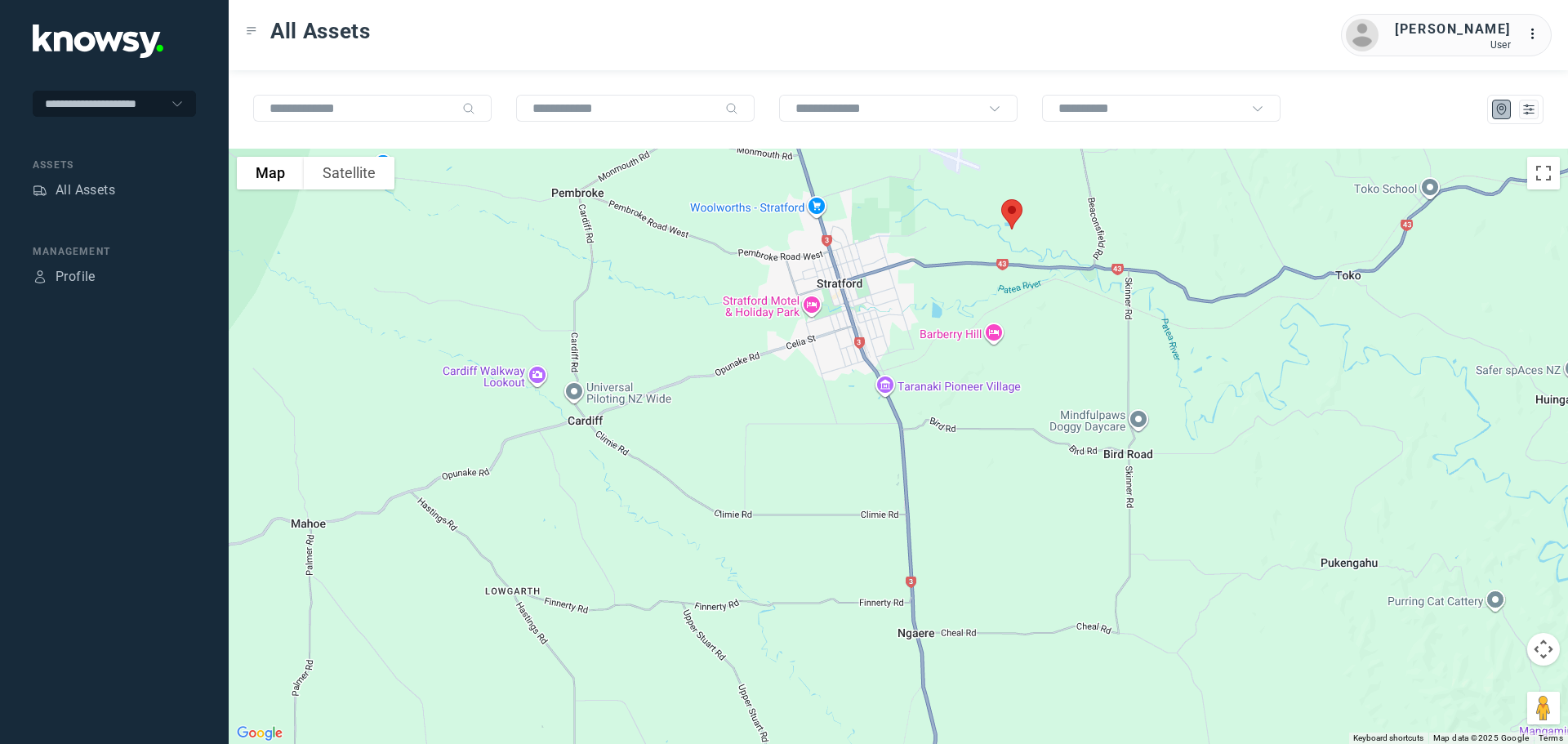
click at [1008, 214] on img at bounding box center [1011, 214] width 34 height 43
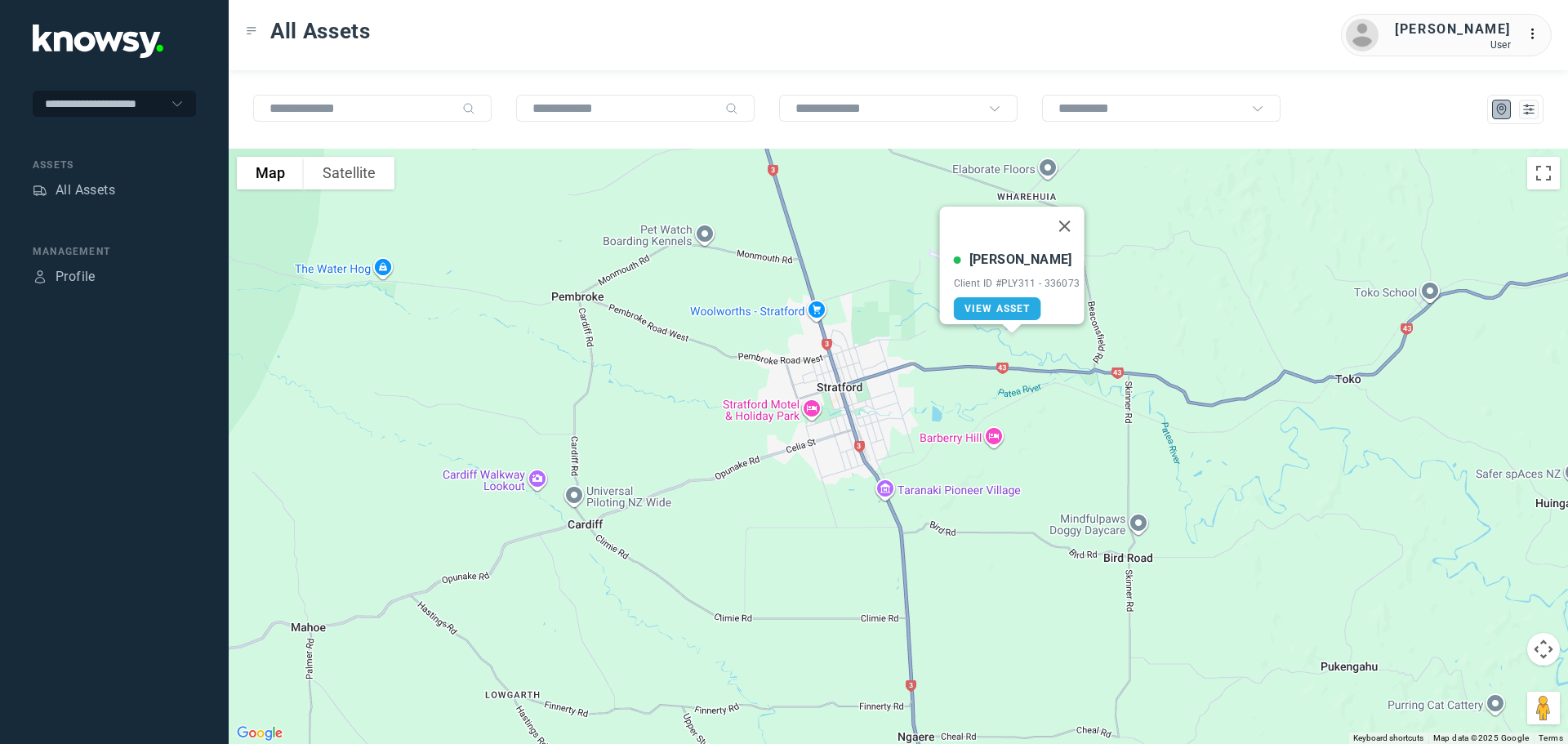
click at [1070, 215] on button "Close" at bounding box center [1065, 227] width 39 height 39
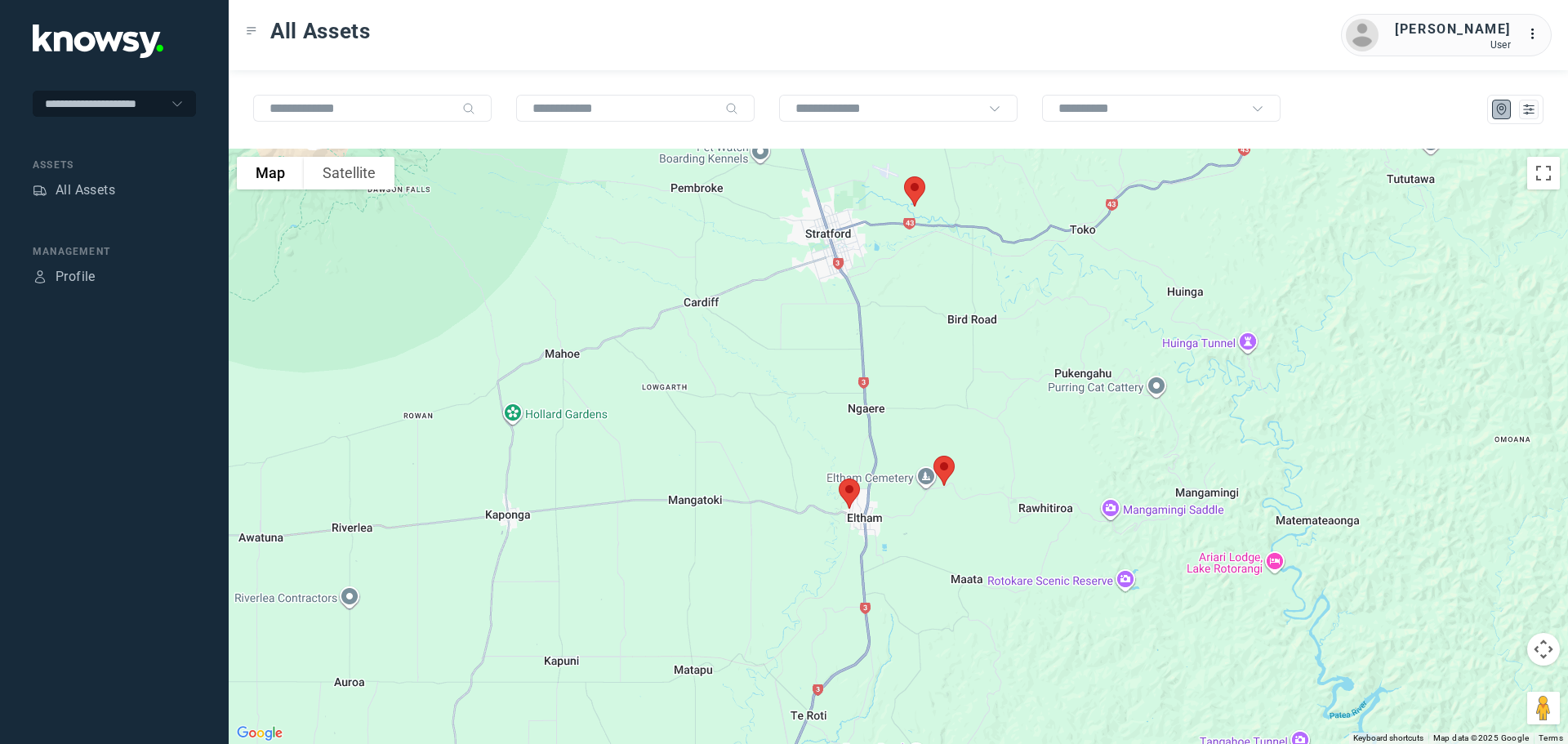
drag, startPoint x: 831, startPoint y: 445, endPoint x: 784, endPoint y: 366, distance: 91.9
click at [784, 366] on div "To navigate, press the arrow keys." at bounding box center [898, 446] width 1340 height 596
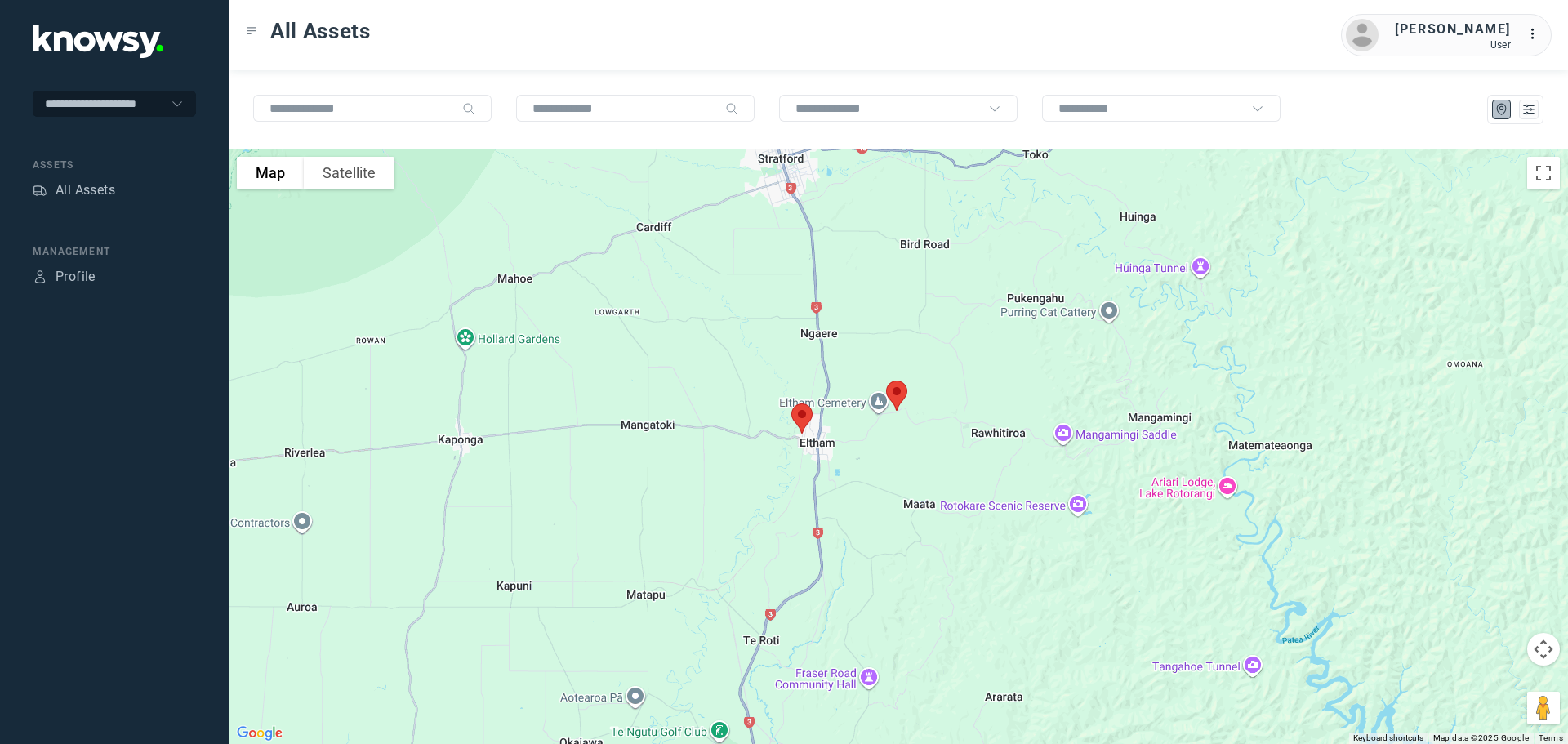
click at [794, 419] on img at bounding box center [802, 419] width 34 height 43
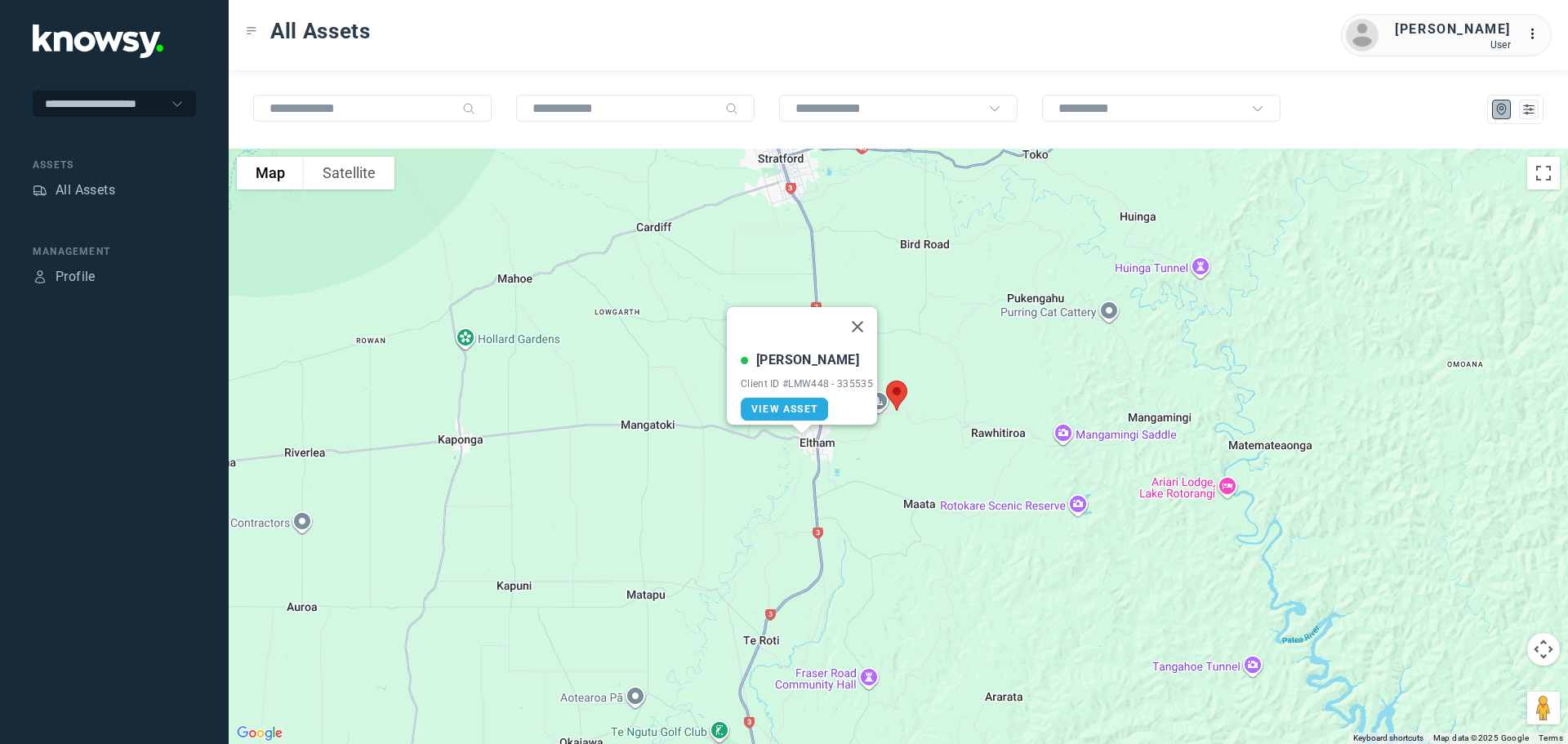
click at [892, 394] on img at bounding box center [897, 395] width 34 height 43
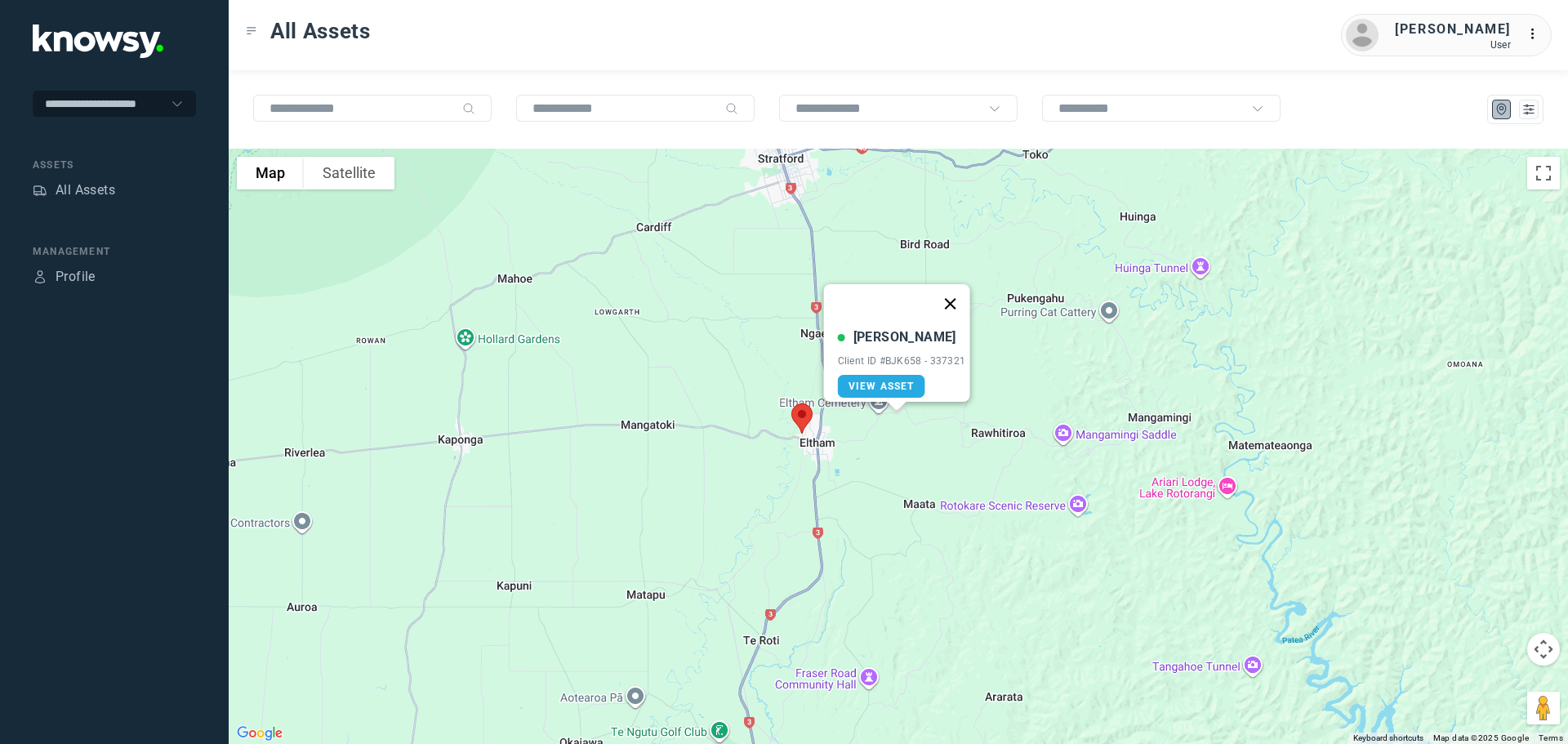
click at [953, 287] on button "Close" at bounding box center [950, 304] width 39 height 39
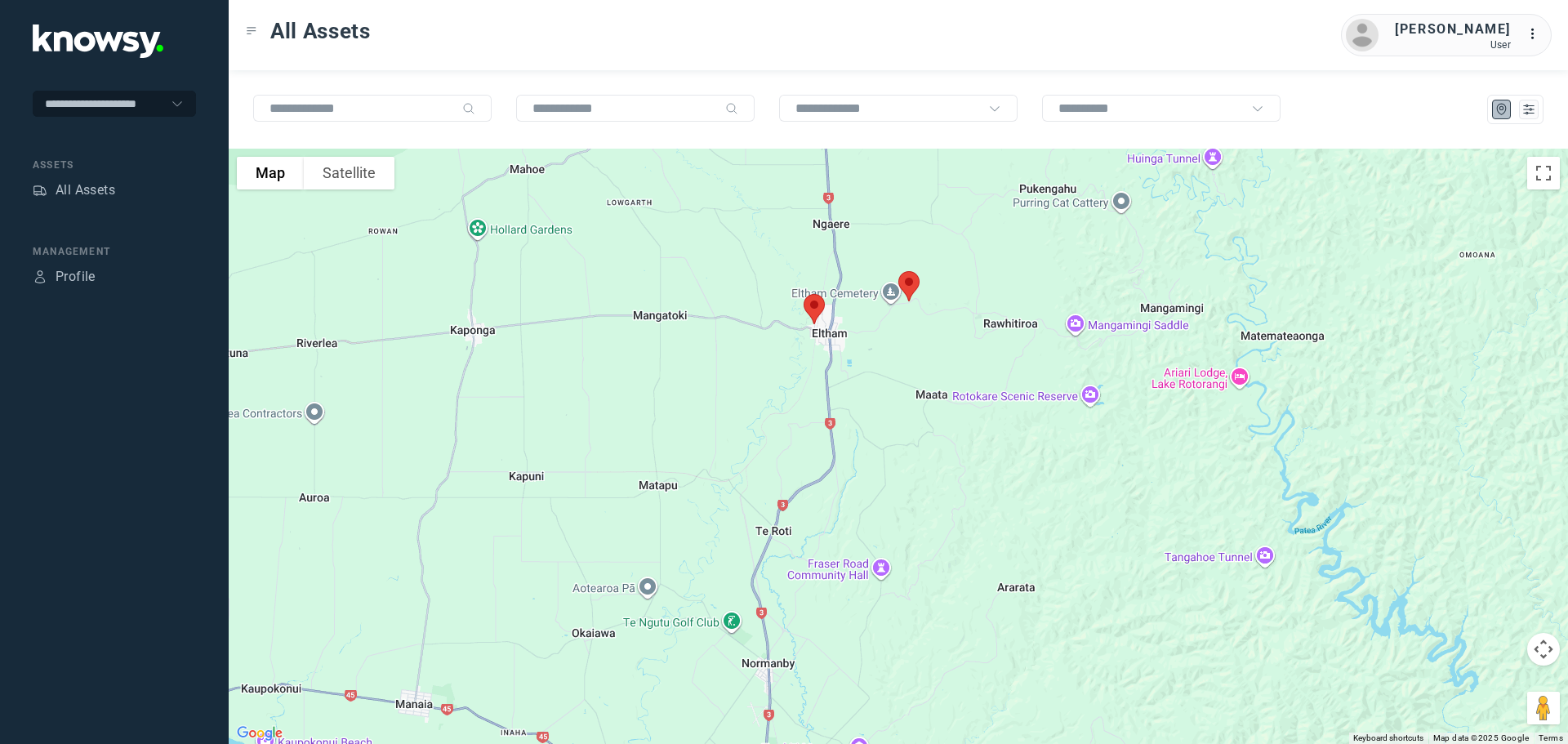
drag, startPoint x: 724, startPoint y: 425, endPoint x: 668, endPoint y: -4, distance: 432.6
click at [668, 0] on html "**********" at bounding box center [784, 372] width 1568 height 744
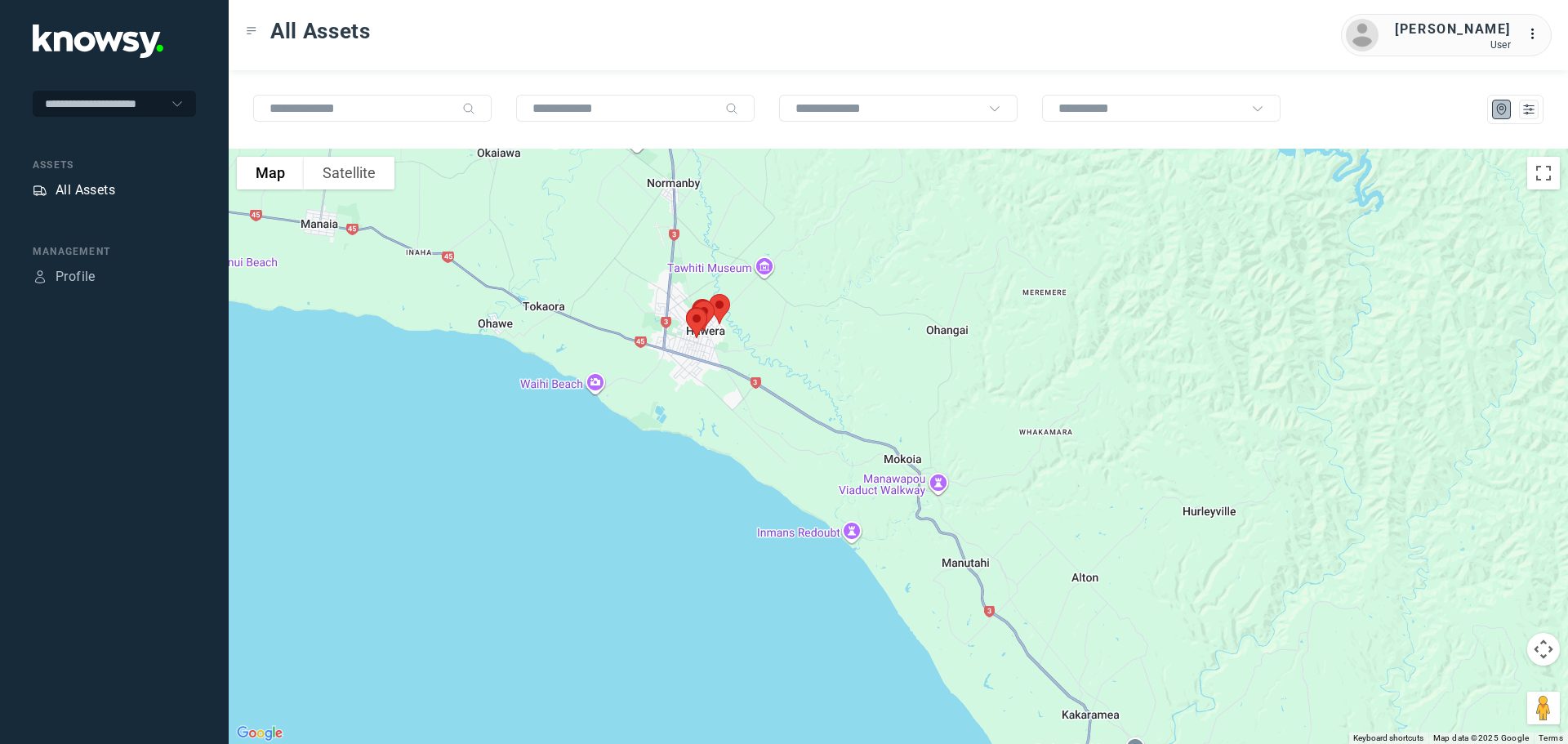
click at [96, 188] on div "All Assets" at bounding box center [86, 190] width 60 height 20
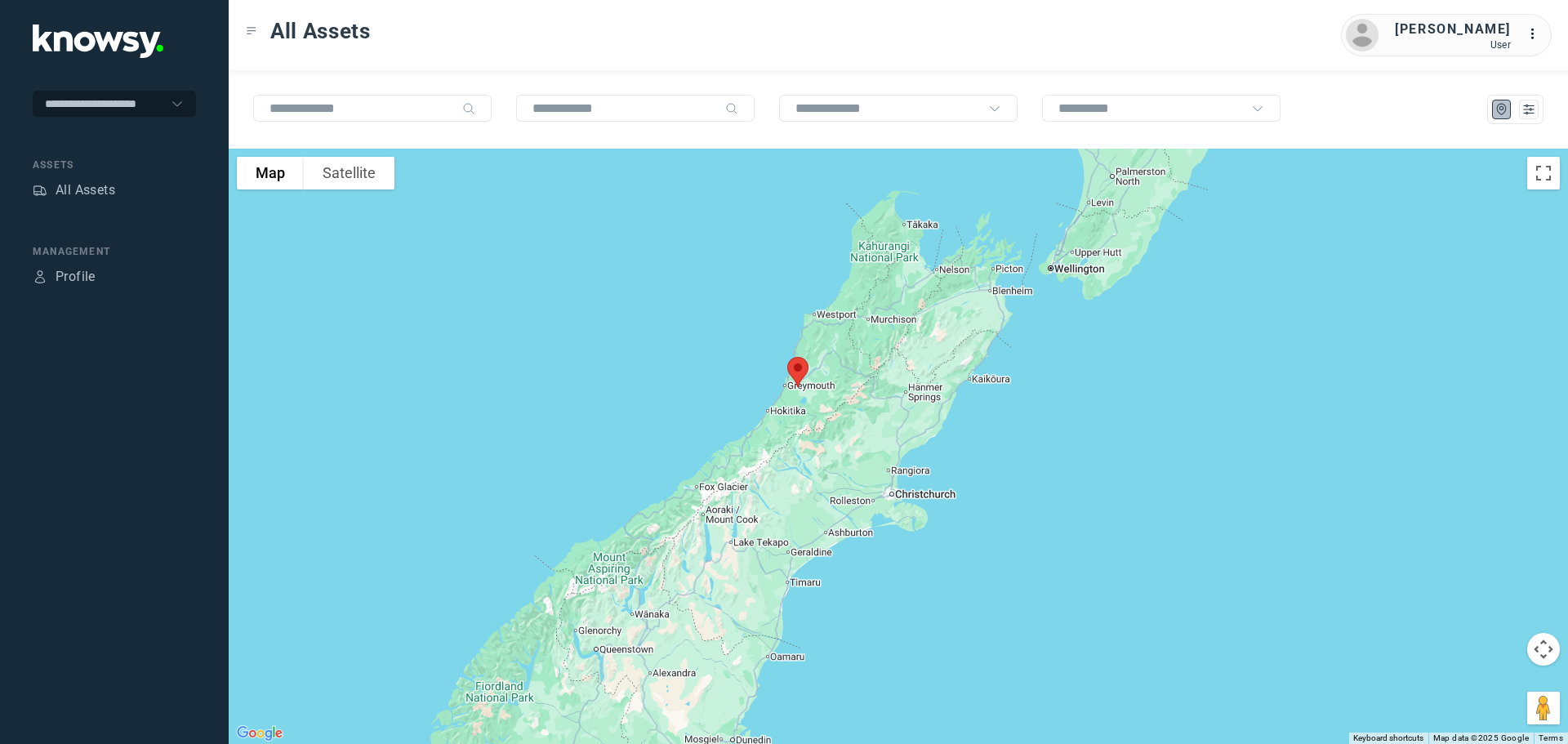
drag, startPoint x: 846, startPoint y: 485, endPoint x: 856, endPoint y: 248, distance: 237.2
click at [856, 248] on div at bounding box center [898, 446] width 1340 height 596
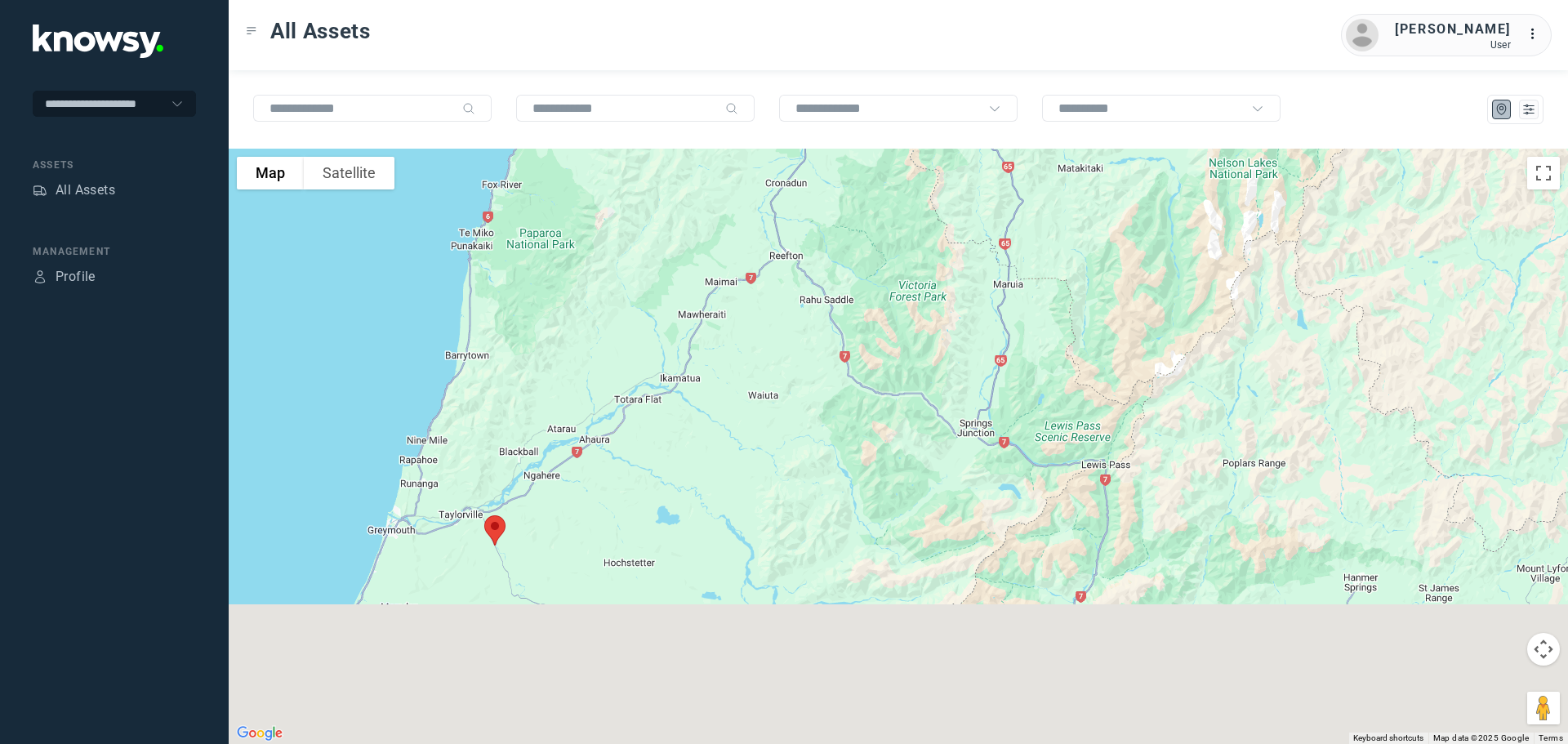
drag, startPoint x: 591, startPoint y: 546, endPoint x: 788, endPoint y: 247, distance: 358.1
click at [788, 247] on div at bounding box center [898, 446] width 1340 height 596
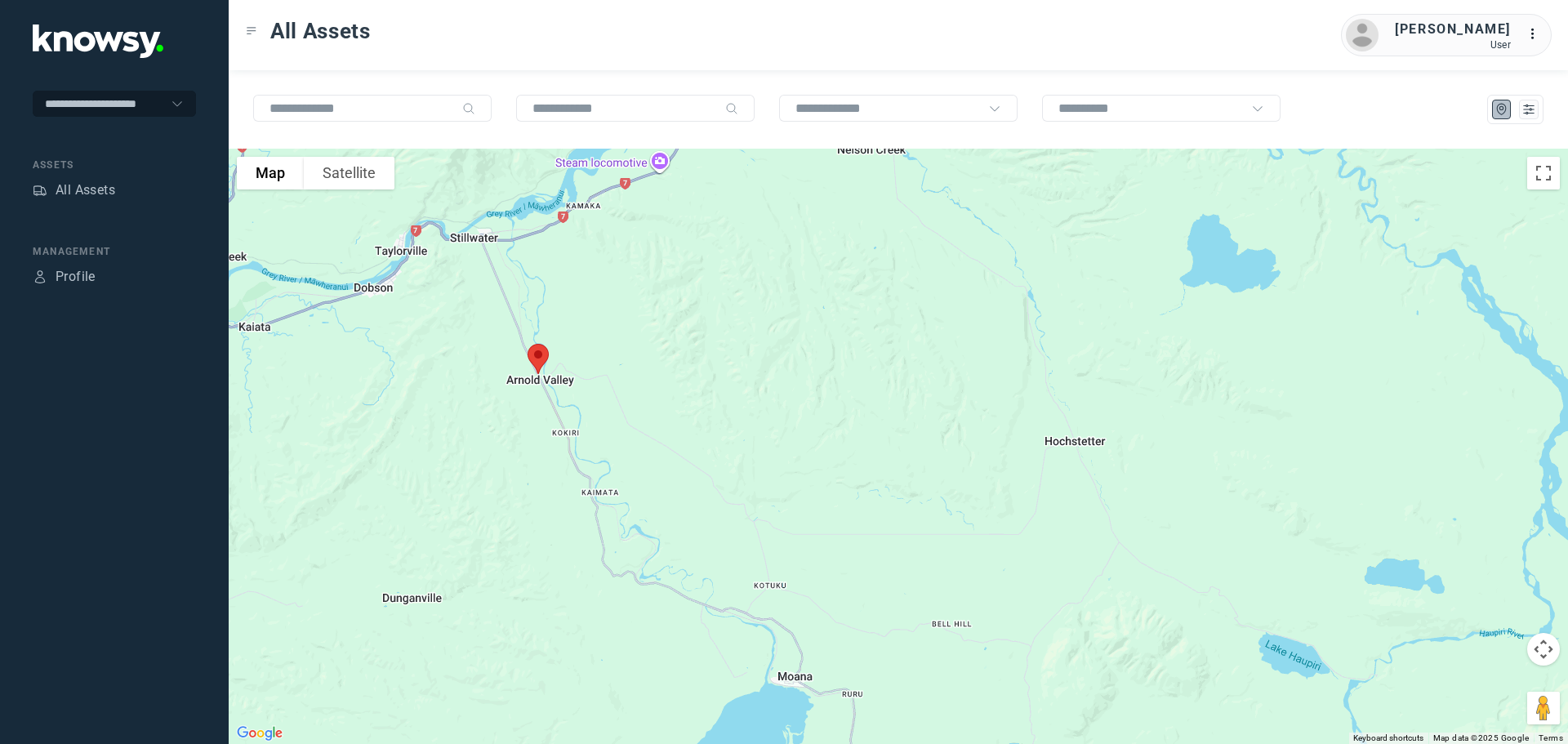
drag, startPoint x: 577, startPoint y: 388, endPoint x: 627, endPoint y: 349, distance: 63.4
click at [627, 349] on div at bounding box center [898, 446] width 1340 height 596
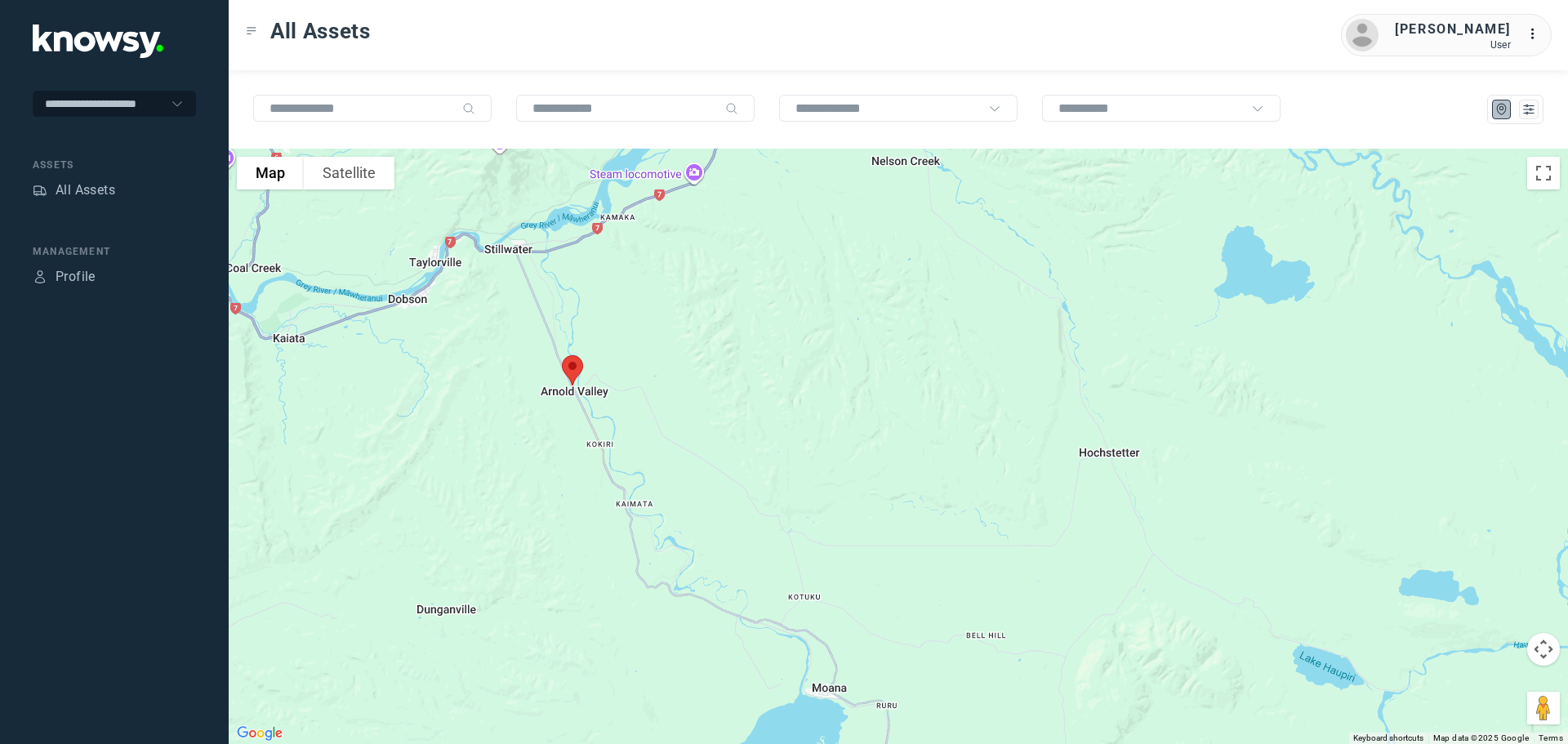
drag, startPoint x: 615, startPoint y: 292, endPoint x: 613, endPoint y: 308, distance: 16.1
click at [613, 308] on div at bounding box center [898, 446] width 1340 height 596
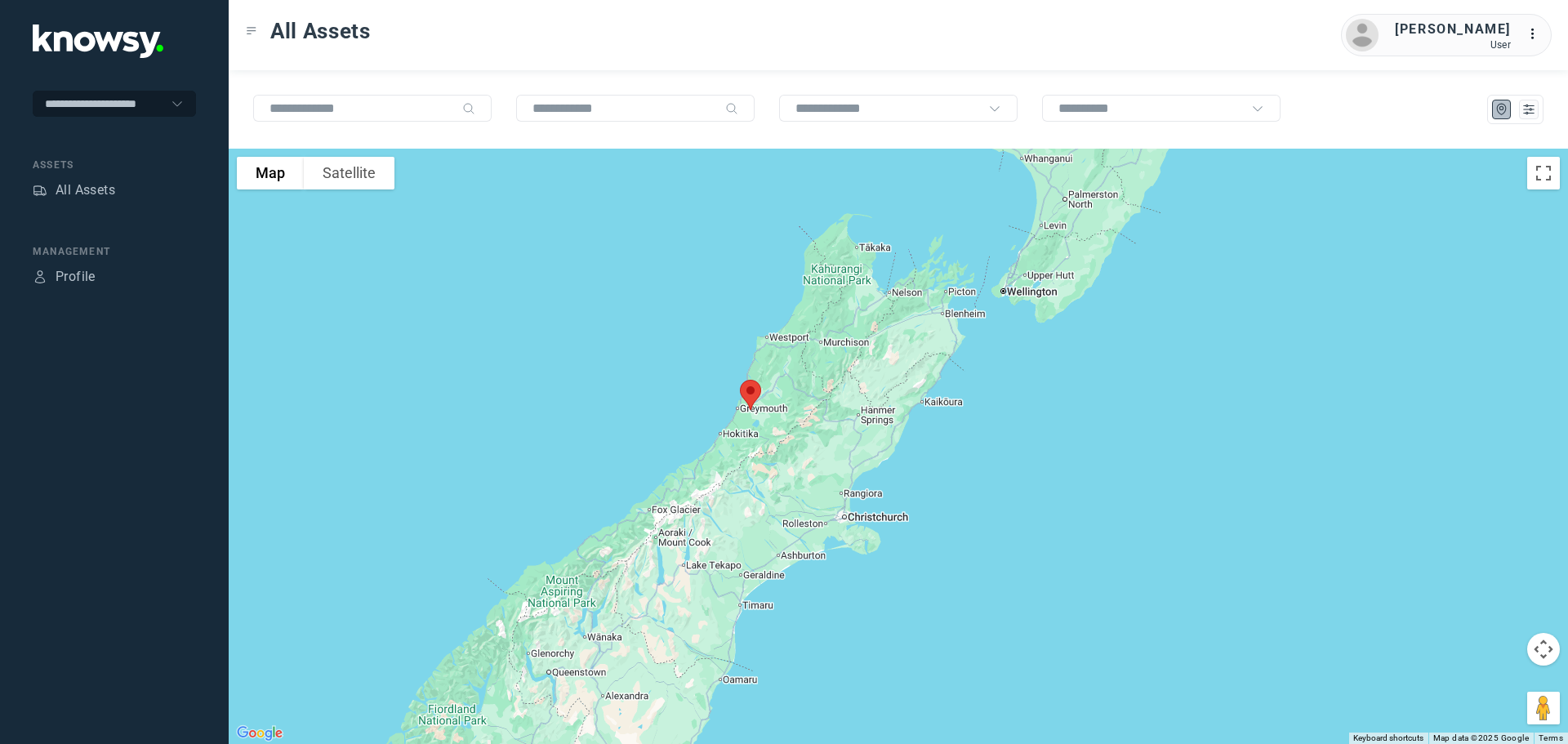
drag, startPoint x: 869, startPoint y: 285, endPoint x: 731, endPoint y: 505, distance: 259.7
click at [736, 501] on div at bounding box center [898, 446] width 1340 height 596
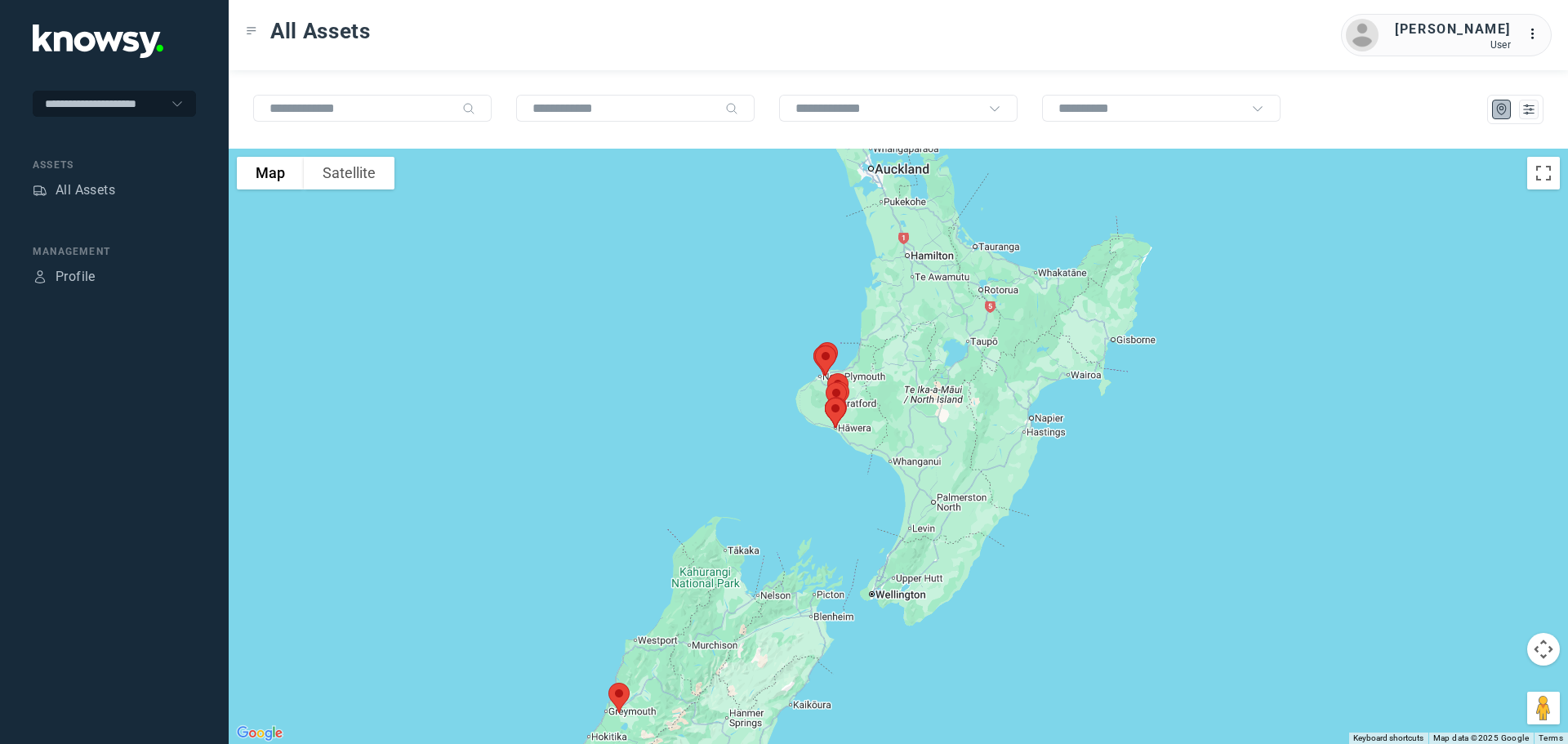
drag, startPoint x: 786, startPoint y: 413, endPoint x: 858, endPoint y: 410, distance: 72.1
click at [858, 410] on div "To navigate, press the arrow keys." at bounding box center [898, 446] width 1340 height 596
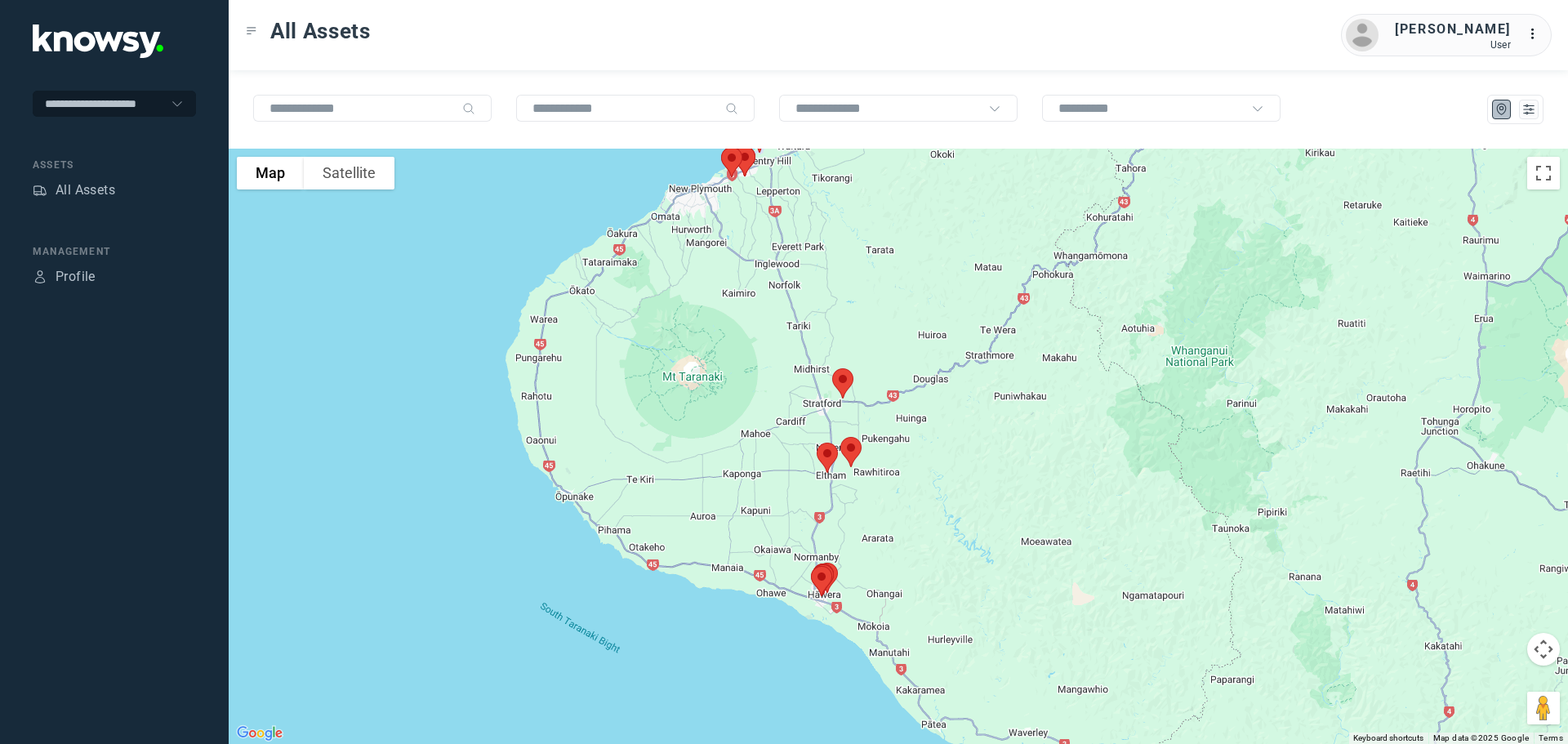
click at [847, 382] on img at bounding box center [843, 383] width 34 height 43
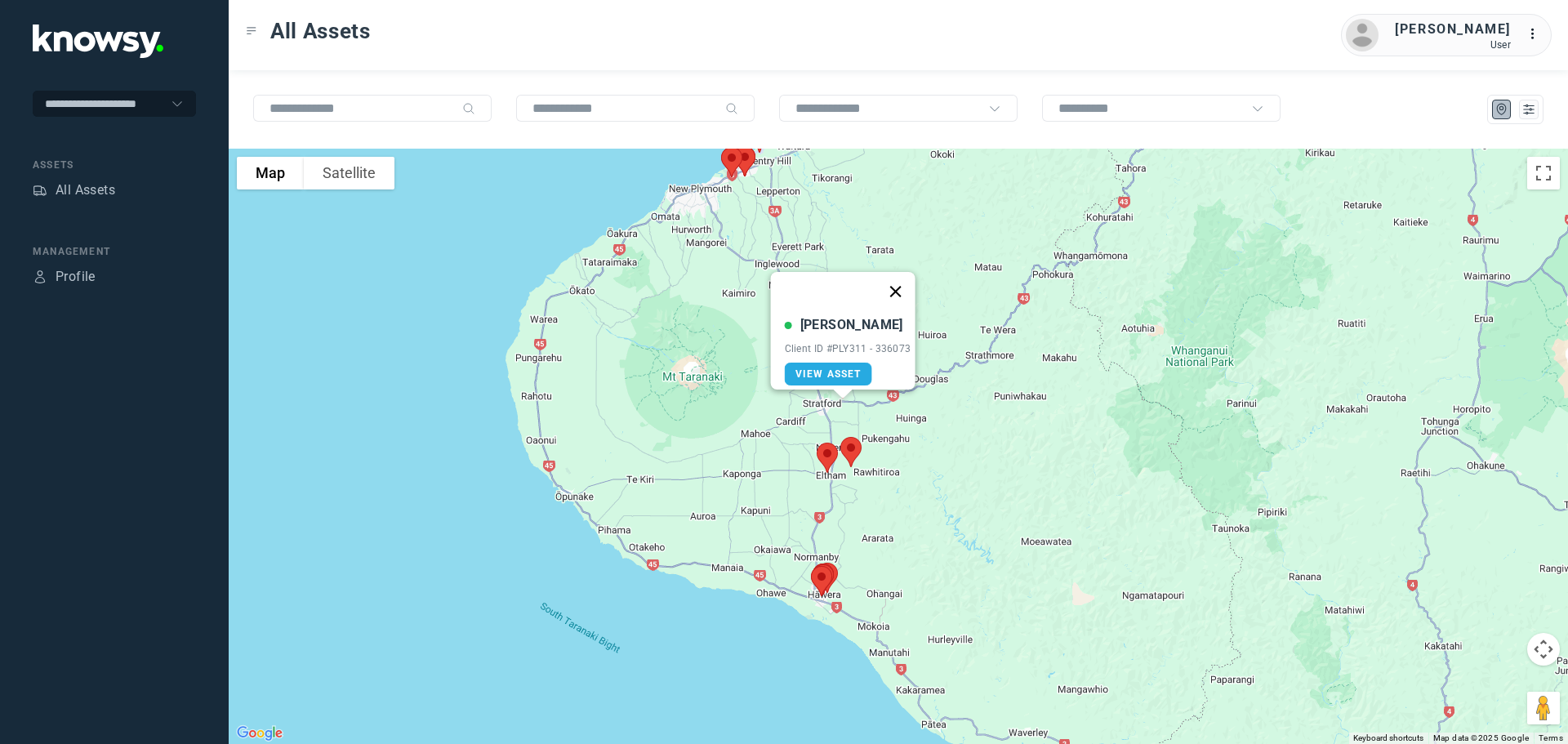
click at [901, 281] on button "Close" at bounding box center [895, 292] width 39 height 39
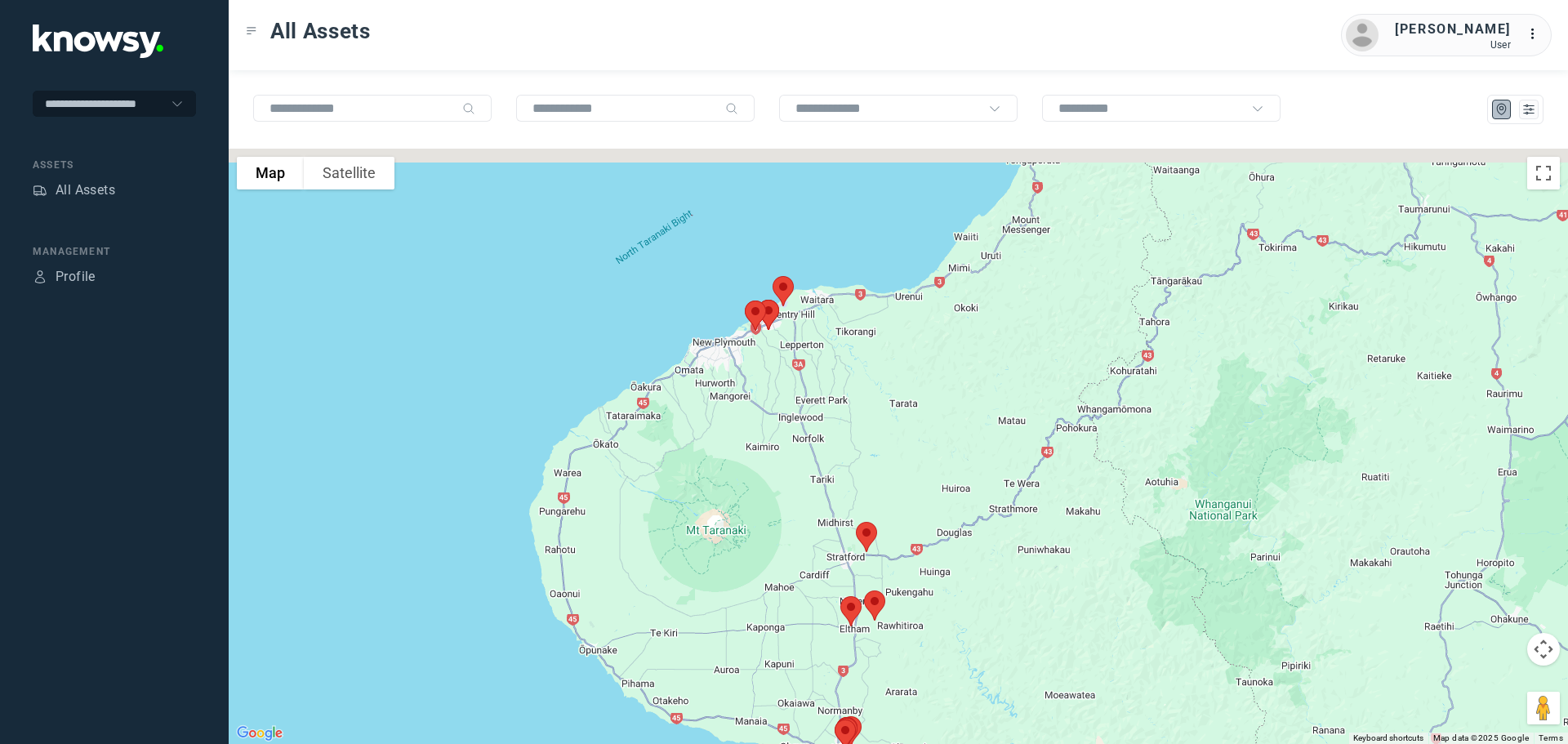
drag, startPoint x: 678, startPoint y: 198, endPoint x: 736, endPoint y: 441, distance: 249.8
click at [736, 441] on div at bounding box center [898, 446] width 1340 height 596
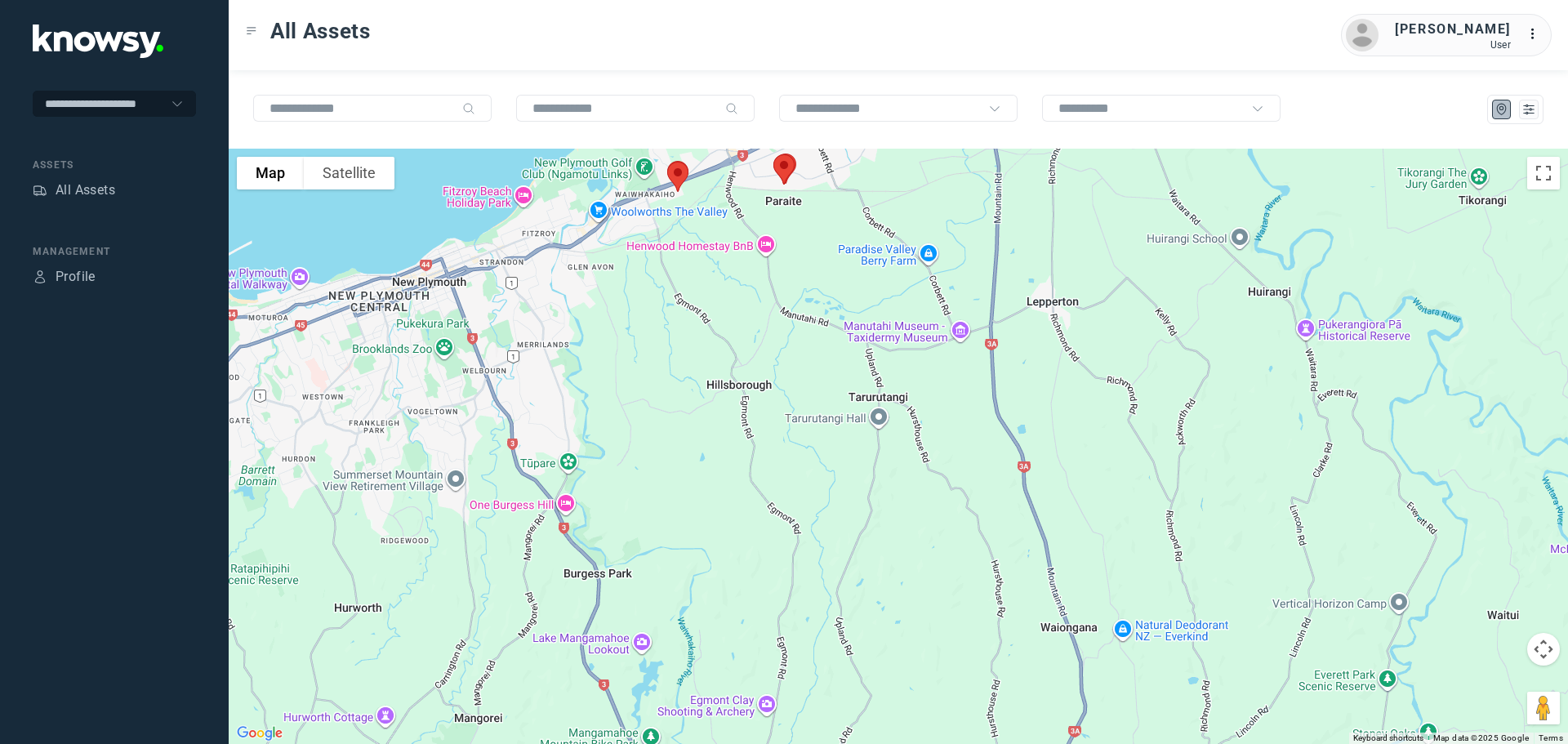
drag, startPoint x: 883, startPoint y: 365, endPoint x: 630, endPoint y: 449, distance: 266.6
click at [637, 448] on div at bounding box center [898, 446] width 1340 height 596
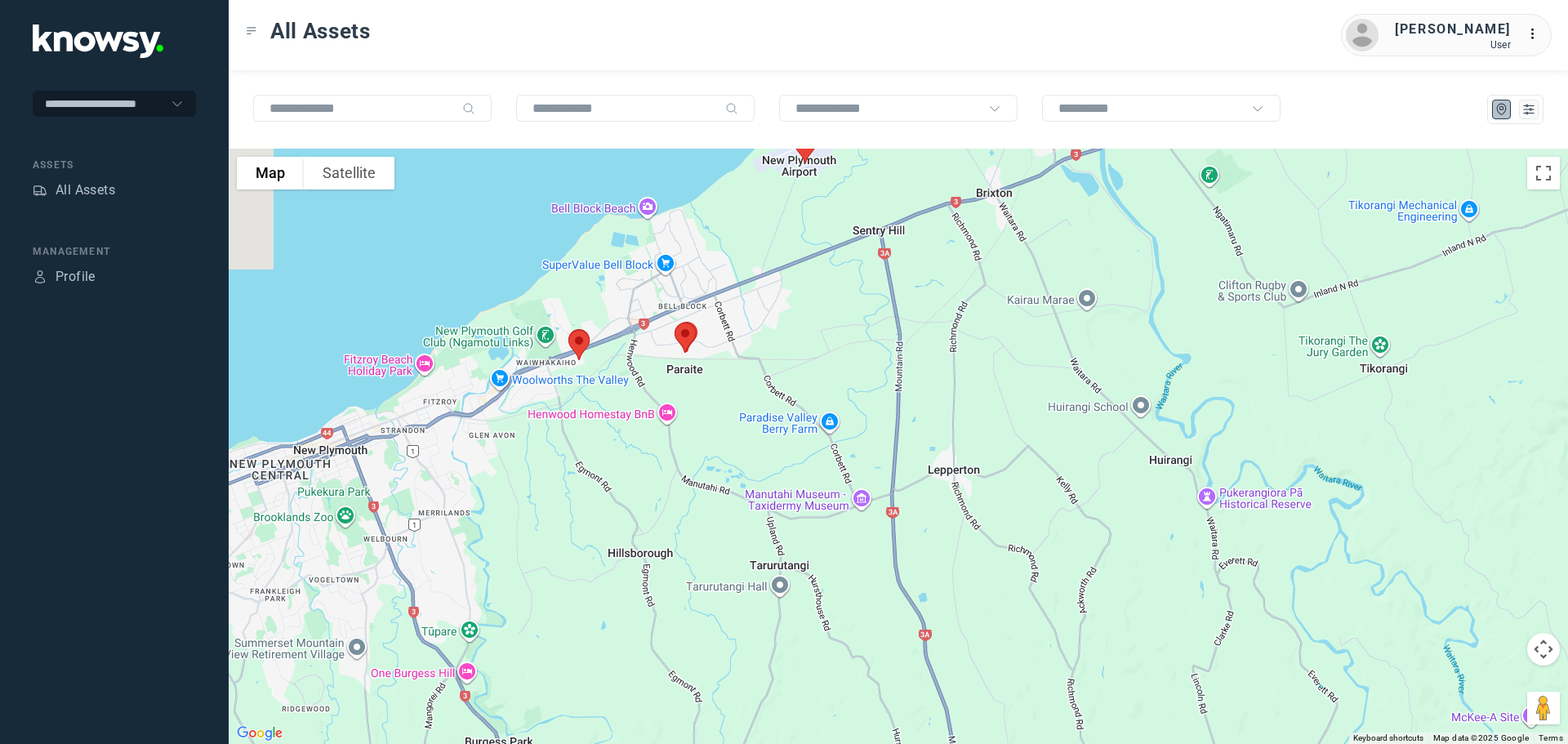
drag, startPoint x: 762, startPoint y: 241, endPoint x: 772, endPoint y: 423, distance: 182.3
click at [772, 423] on div at bounding box center [898, 446] width 1340 height 596
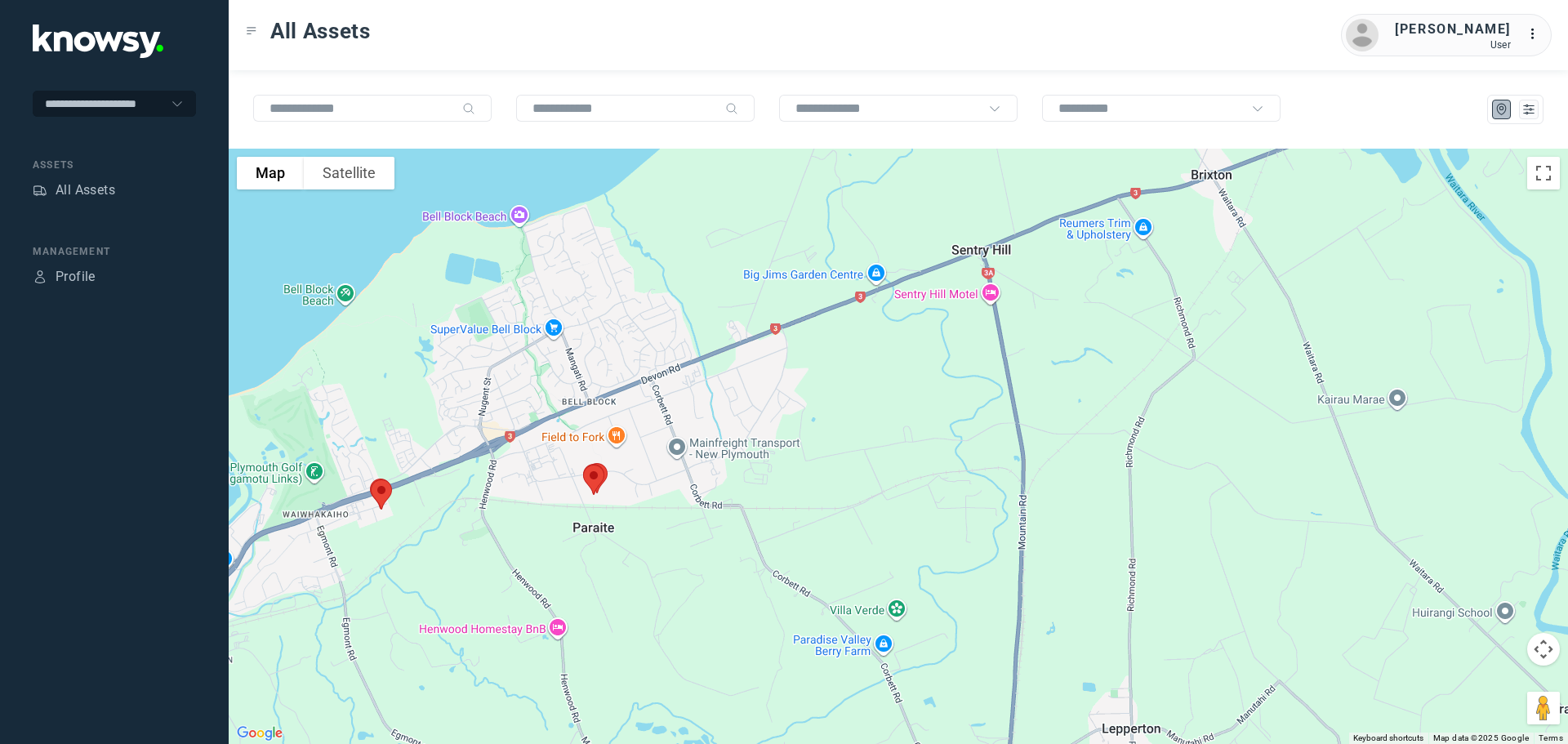
drag, startPoint x: 689, startPoint y: 438, endPoint x: 803, endPoint y: 316, distance: 167.0
click at [803, 316] on div at bounding box center [898, 446] width 1340 height 596
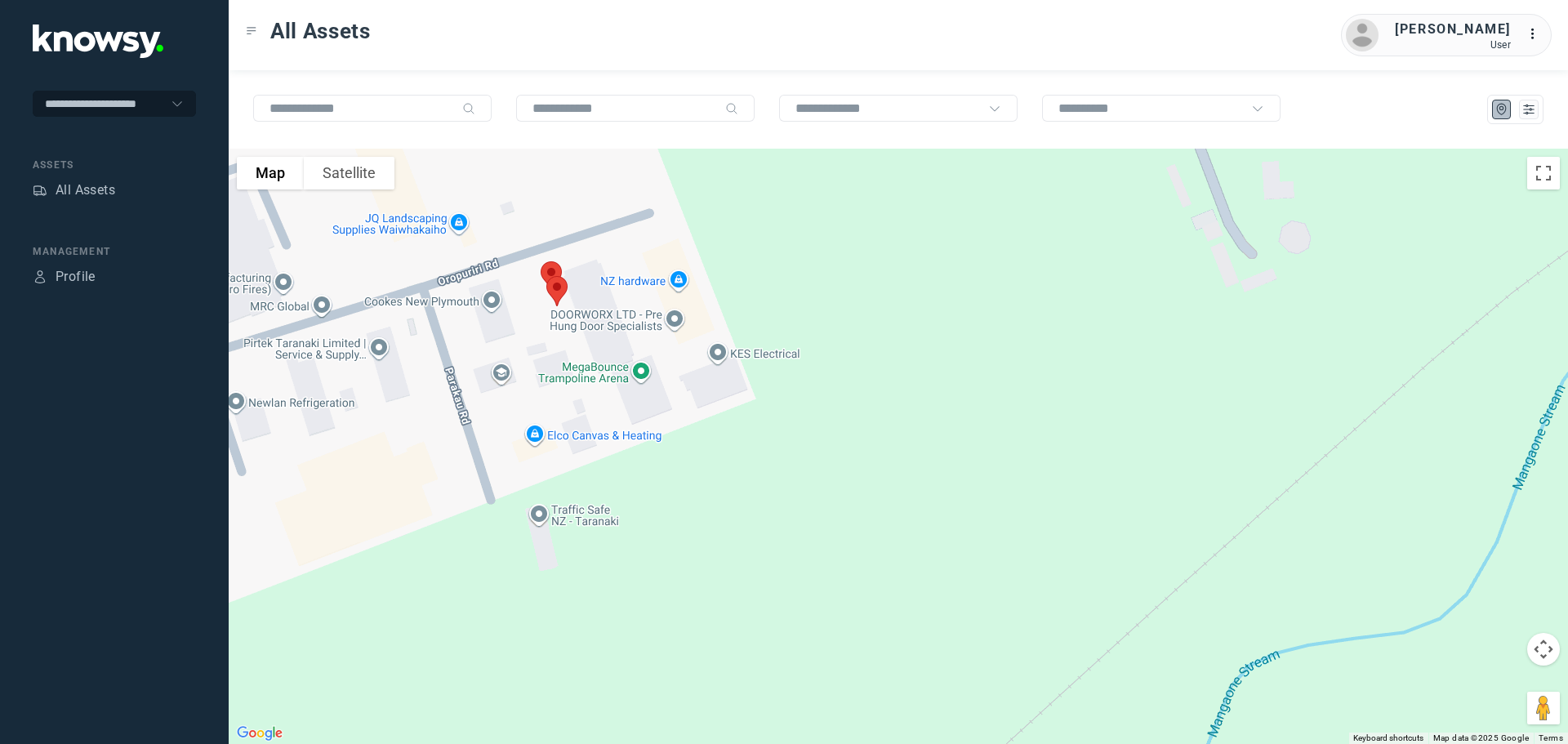
drag, startPoint x: 561, startPoint y: 289, endPoint x: 613, endPoint y: 410, distance: 131.7
click at [613, 410] on div at bounding box center [898, 446] width 1340 height 596
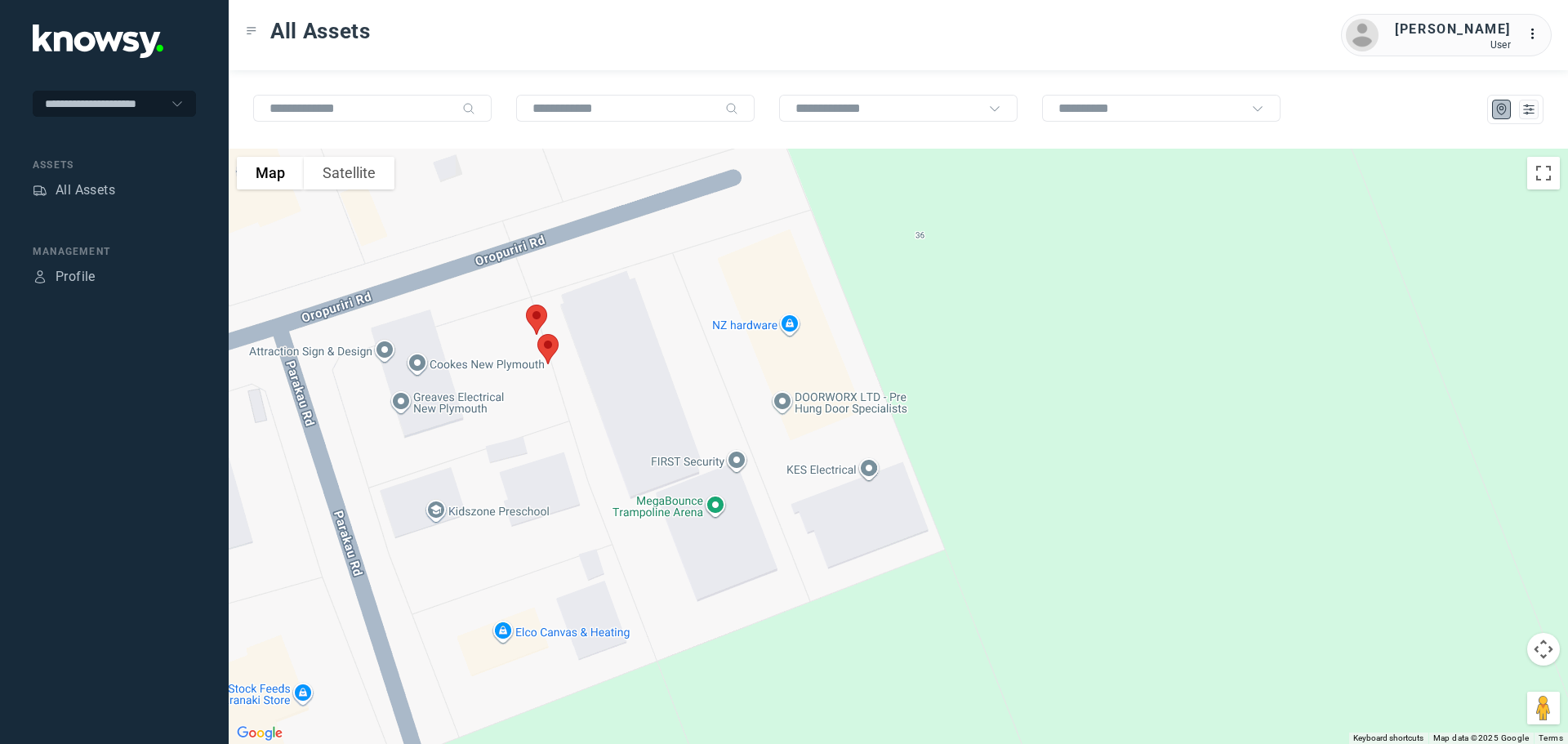
click at [540, 314] on img at bounding box center [536, 320] width 34 height 43
click at [599, 216] on button "Close" at bounding box center [591, 227] width 39 height 39
